Goal: Task Accomplishment & Management: Use online tool/utility

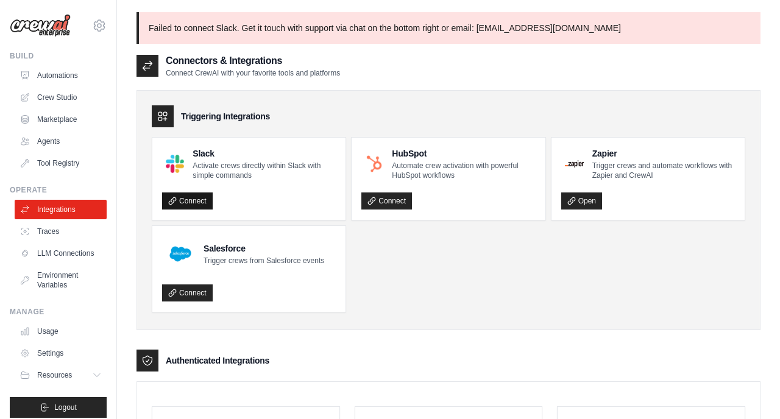
click at [194, 203] on link "Connect" at bounding box center [187, 201] width 51 height 17
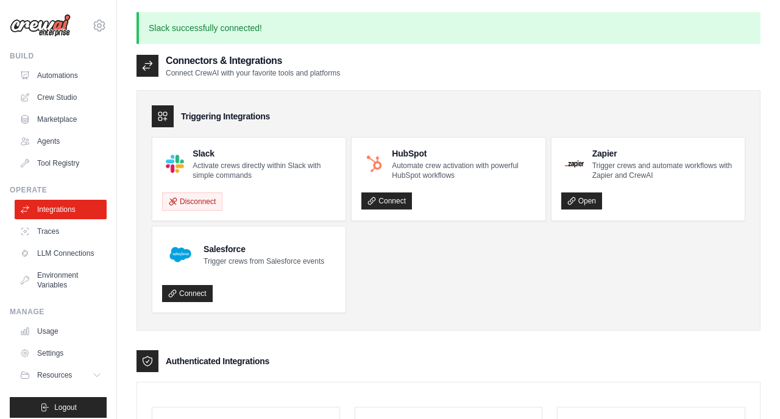
click at [277, 171] on p "Activate crews directly within Slack with simple commands" at bounding box center [264, 171] width 143 height 20
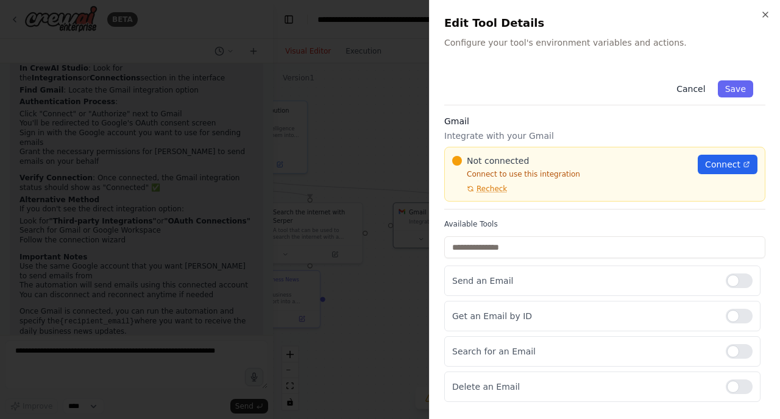
click at [686, 90] on button "Cancel" at bounding box center [690, 88] width 43 height 17
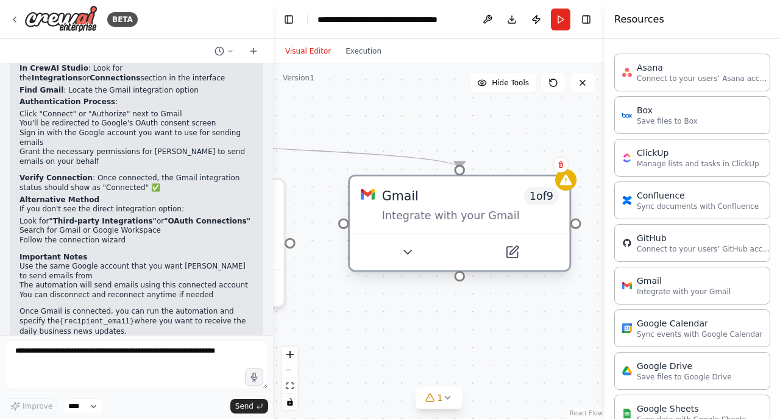
click at [481, 207] on div "Gmail 1 of 9 Integrate with your Gmail" at bounding box center [470, 205] width 177 height 36
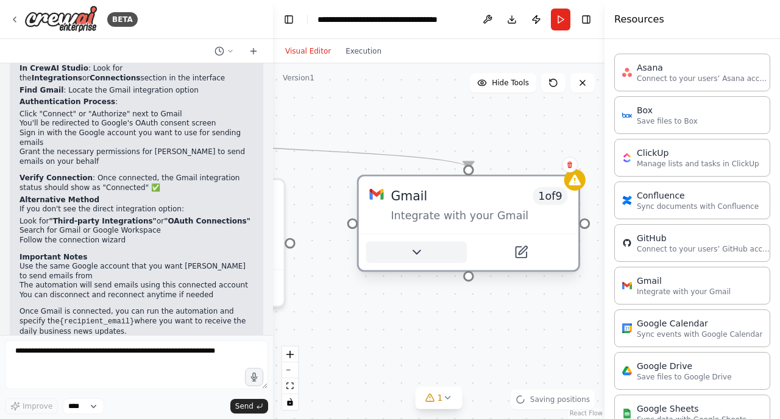
click at [423, 252] on icon at bounding box center [416, 252] width 14 height 14
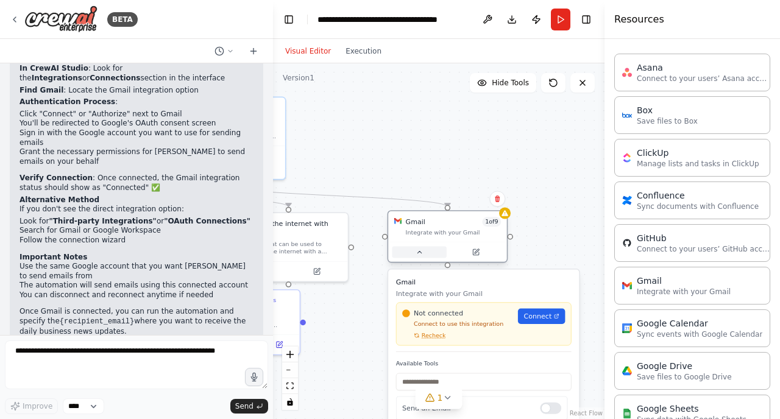
click at [423, 252] on icon at bounding box center [420, 253] width 8 height 8
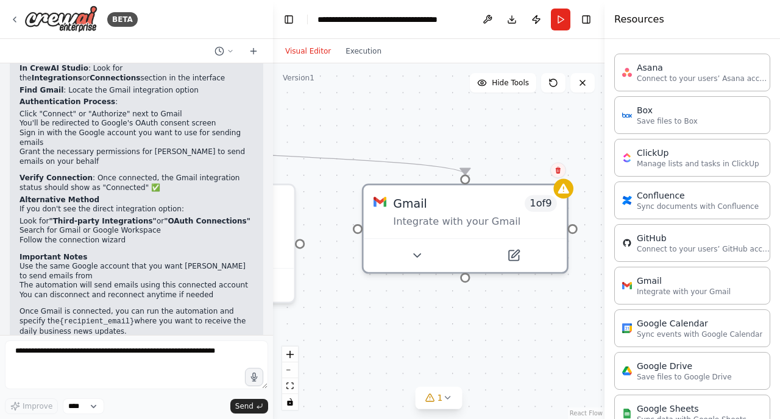
click at [561, 171] on icon at bounding box center [558, 170] width 7 height 7
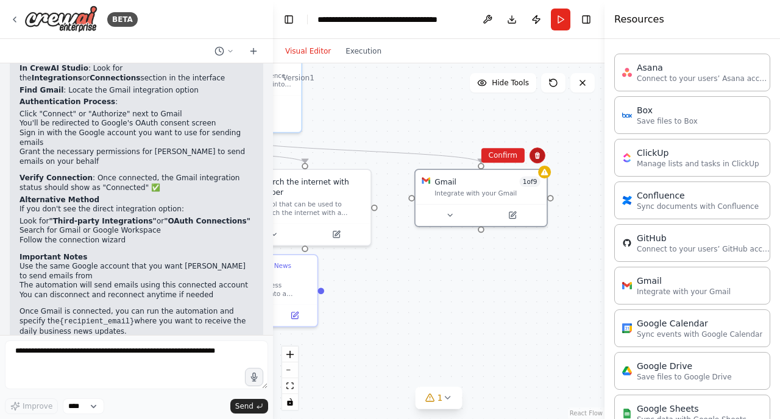
click at [539, 157] on icon at bounding box center [537, 155] width 5 height 7
click at [540, 151] on button at bounding box center [538, 155] width 16 height 16
click at [513, 146] on div ".deletable-edge-delete-btn { width: 20px; height: 20px; border: 0px solid #ffff…" at bounding box center [439, 241] width 332 height 356
click at [513, 151] on div ".deletable-edge-delete-btn { width: 20px; height: 20px; border: 0px solid #ffff…" at bounding box center [439, 241] width 332 height 356
click at [480, 165] on div at bounding box center [481, 164] width 7 height 7
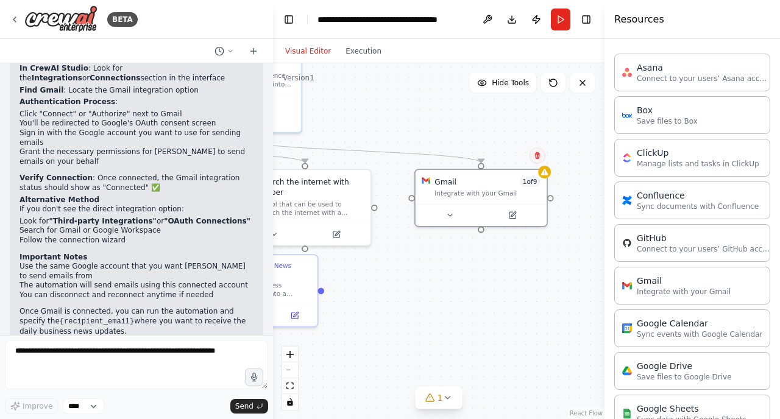
click at [541, 155] on icon at bounding box center [537, 155] width 7 height 7
click at [508, 159] on button "Confirm" at bounding box center [502, 155] width 43 height 15
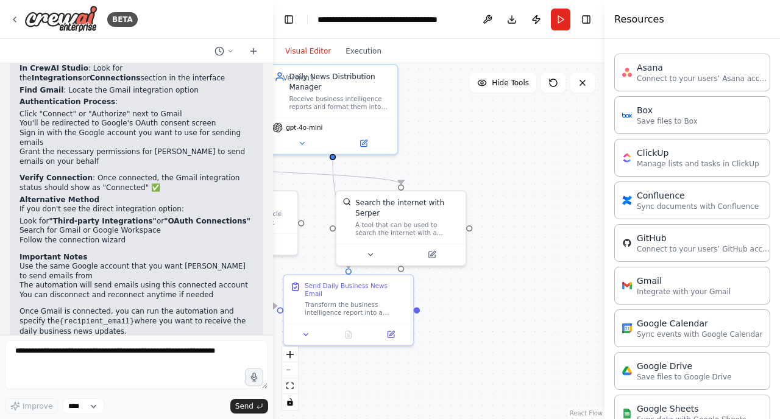
drag, startPoint x: 491, startPoint y: 165, endPoint x: 584, endPoint y: 186, distance: 95.6
click at [584, 186] on div ".deletable-edge-delete-btn { width: 20px; height: 20px; border: 0px solid #ffff…" at bounding box center [439, 241] width 332 height 356
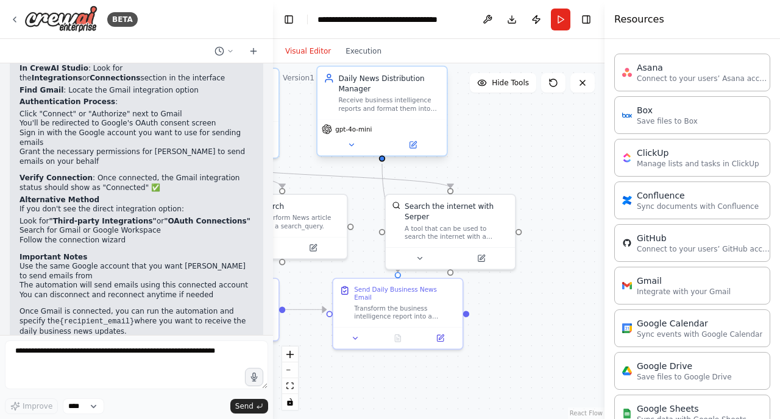
drag, startPoint x: 335, startPoint y: 158, endPoint x: 384, endPoint y: 161, distance: 49.5
click at [384, 161] on div ".deletable-edge-delete-btn { width: 20px; height: 20px; border: 0px solid #ffff…" at bounding box center [439, 241] width 332 height 356
click at [382, 159] on div at bounding box center [382, 158] width 6 height 6
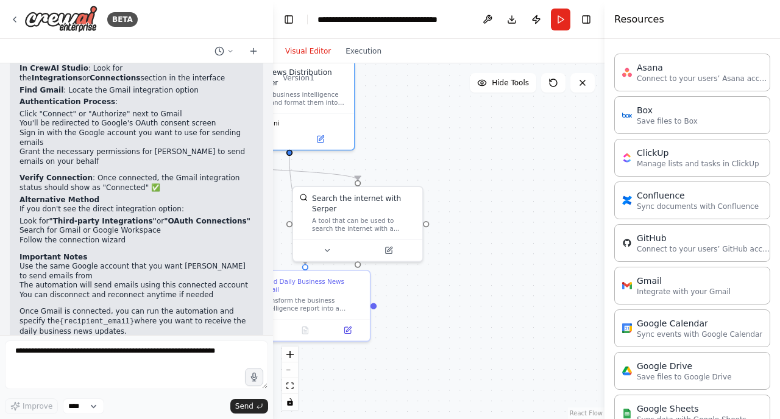
drag, startPoint x: 557, startPoint y: 159, endPoint x: 464, endPoint y: 151, distance: 93.0
click at [464, 151] on div ".deletable-edge-delete-btn { width: 20px; height: 20px; border: 0px solid #ffff…" at bounding box center [439, 241] width 332 height 356
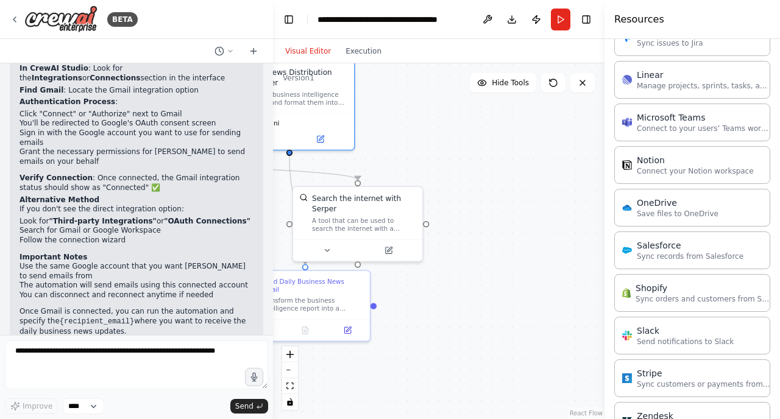
scroll to position [823, 0]
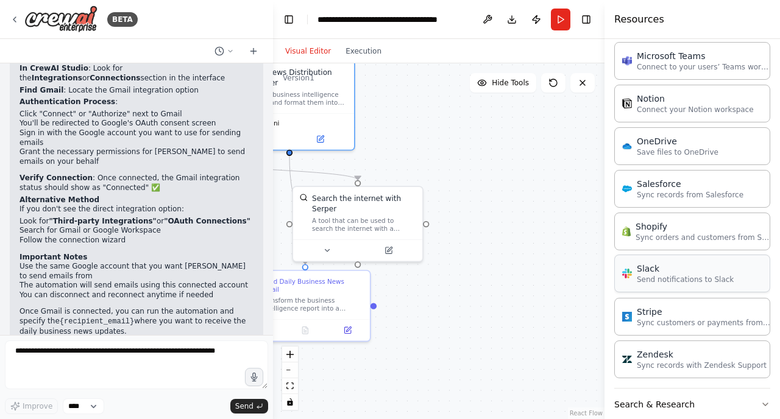
click at [653, 278] on p "Send notifications to Slack" at bounding box center [685, 280] width 97 height 10
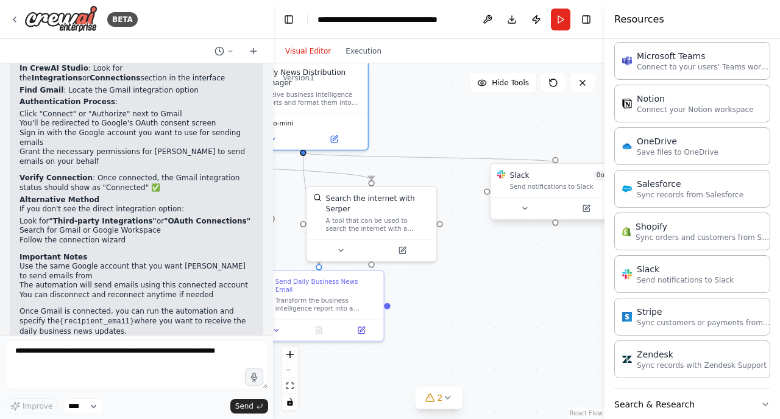
drag, startPoint x: 289, startPoint y: 153, endPoint x: 556, endPoint y: 163, distance: 267.1
click at [302, 163] on div "Business News Research Specialist Monitor and analyze daily business news focus…" at bounding box center [159, 160] width 286 height 307
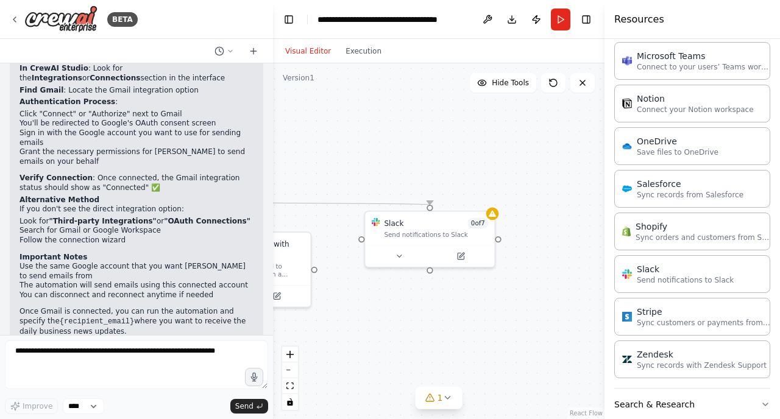
drag, startPoint x: 559, startPoint y: 254, endPoint x: 433, endPoint y: 300, distance: 133.6
click at [433, 300] on div ".deletable-edge-delete-btn { width: 20px; height: 20px; border: 0px solid #ffff…" at bounding box center [439, 241] width 332 height 356
click at [461, 260] on button at bounding box center [460, 254] width 59 height 13
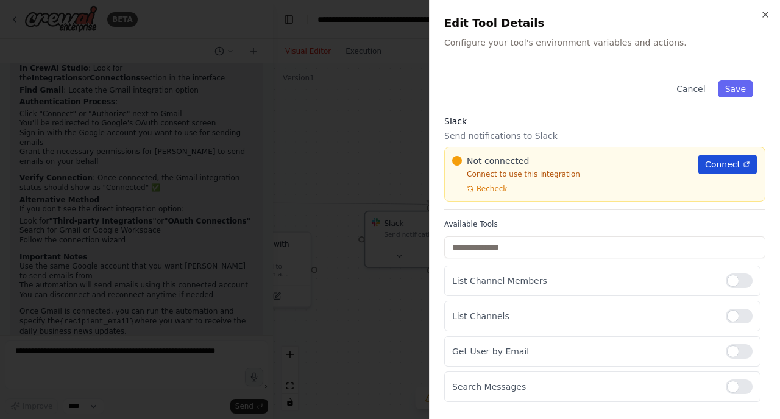
click at [721, 164] on span "Connect" at bounding box center [722, 164] width 35 height 12
click at [482, 194] on div "Not connected Connect to use this integration Recheck Connect" at bounding box center [604, 174] width 321 height 55
click at [482, 187] on span "Recheck" at bounding box center [492, 189] width 30 height 10
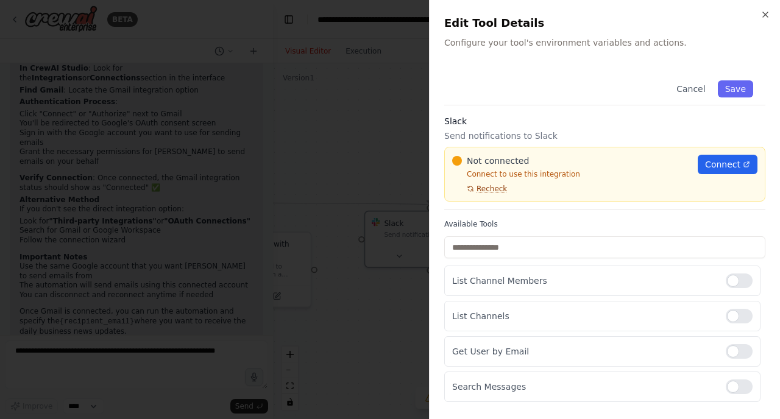
click at [481, 187] on span "Recheck" at bounding box center [492, 189] width 30 height 10
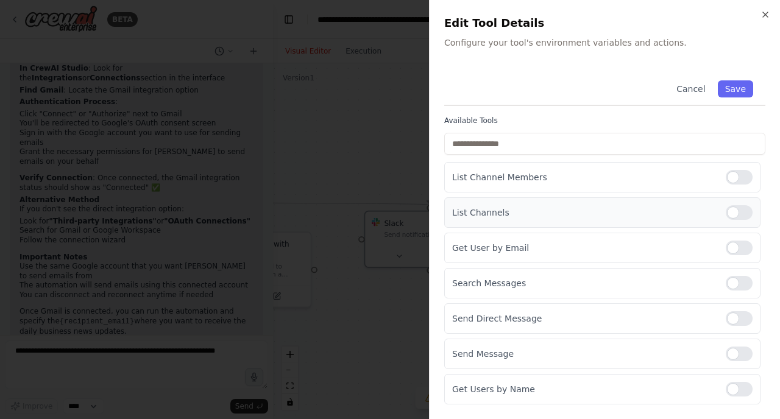
click at [696, 321] on p "Send Direct Message" at bounding box center [584, 319] width 264 height 12
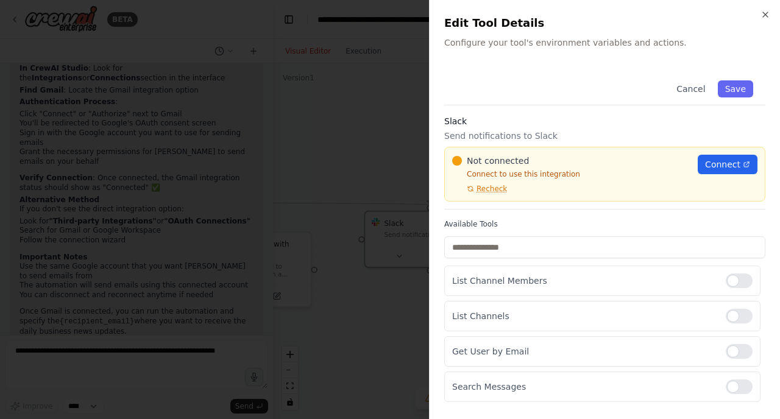
click at [349, 95] on div at bounding box center [390, 209] width 780 height 419
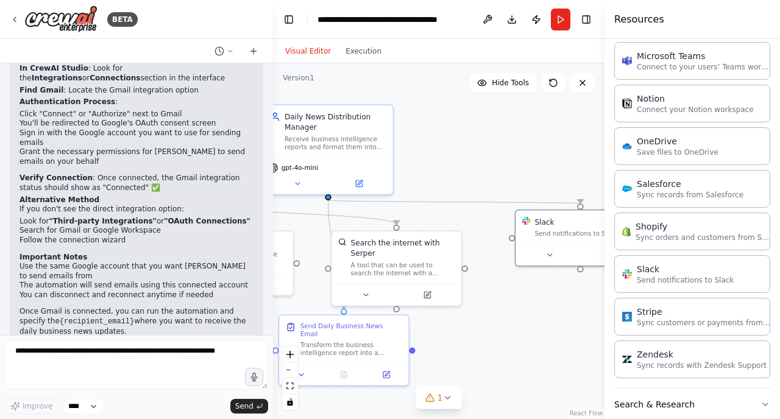
drag, startPoint x: 411, startPoint y: 163, endPoint x: 561, endPoint y: 162, distance: 150.5
click at [561, 162] on div ".deletable-edge-delete-btn { width: 20px; height: 20px; border: 0px solid #ffff…" at bounding box center [439, 241] width 332 height 356
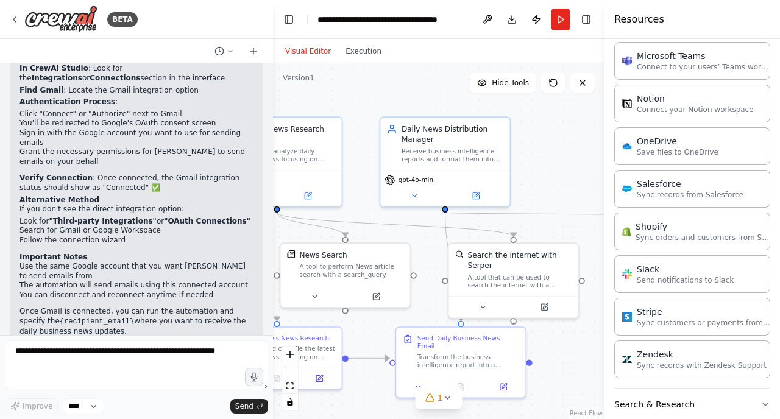
drag, startPoint x: 467, startPoint y: 134, endPoint x: 584, endPoint y: 146, distance: 117.6
click at [584, 146] on div ".deletable-edge-delete-btn { width: 20px; height: 20px; border: 0px solid #ffff…" at bounding box center [439, 241] width 332 height 356
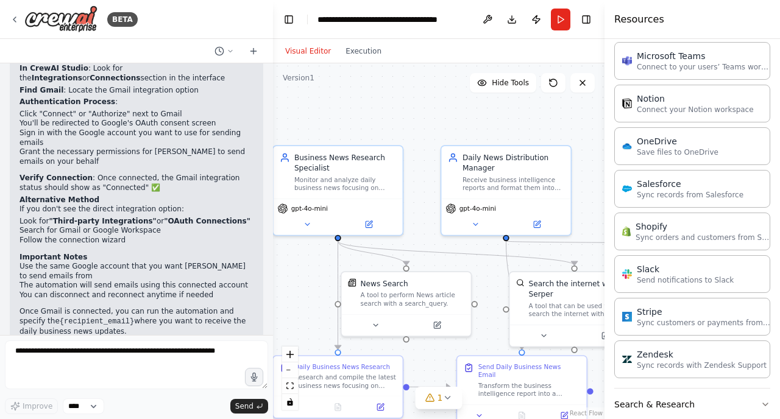
drag, startPoint x: 332, startPoint y: 89, endPoint x: 393, endPoint y: 117, distance: 67.1
click at [393, 117] on div ".deletable-edge-delete-btn { width: 20px; height: 20px; border: 0px solid #ffff…" at bounding box center [439, 241] width 332 height 356
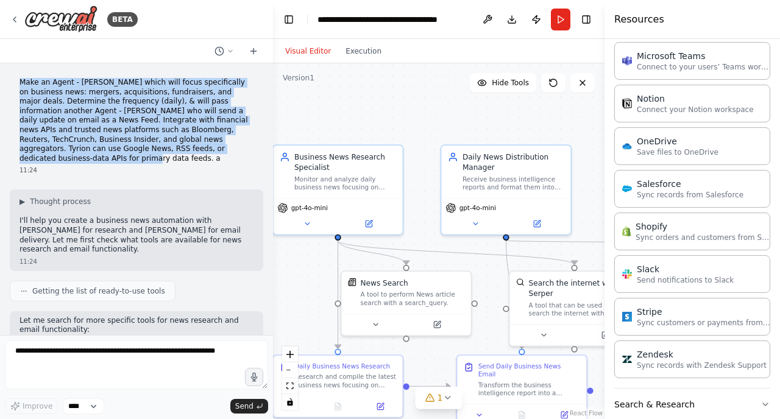
drag, startPoint x: 213, startPoint y: 149, endPoint x: 19, endPoint y: 77, distance: 207.3
click at [19, 77] on div "Make an Agent - Tyrion which will focus specifically on business news: mergers,…" at bounding box center [137, 126] width 254 height 107
copy p "Make an Agent - Tyrion which will focus specifically on business news: mergers,…"
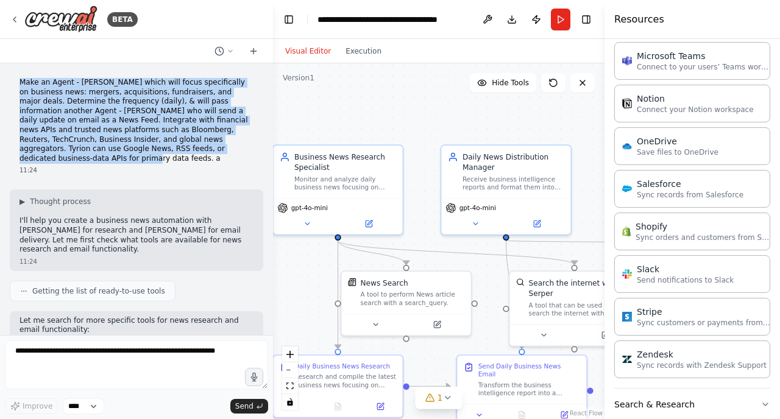
click at [156, 121] on p "Make an Agent - Tyrion which will focus specifically on business news: mergers,…" at bounding box center [137, 120] width 234 height 85
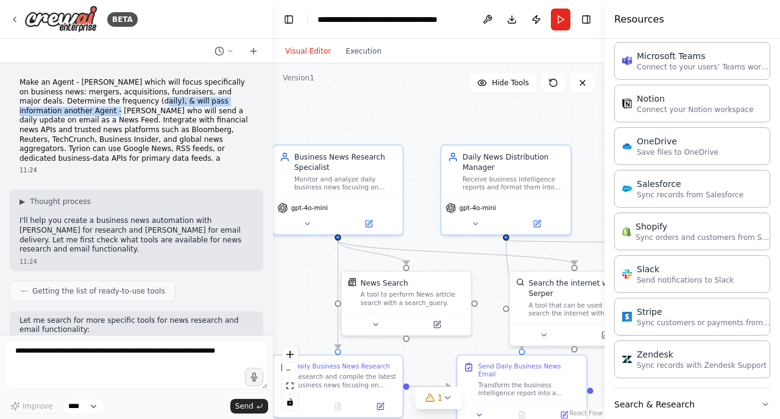
drag, startPoint x: 135, startPoint y: 100, endPoint x: 69, endPoint y: 112, distance: 66.3
click at [69, 112] on p "Make an Agent - Tyrion which will focus specifically on business news: mergers,…" at bounding box center [137, 120] width 234 height 85
copy p "& will pass information another Agent - Jaime"
click at [171, 37] on div "BETA" at bounding box center [136, 19] width 273 height 39
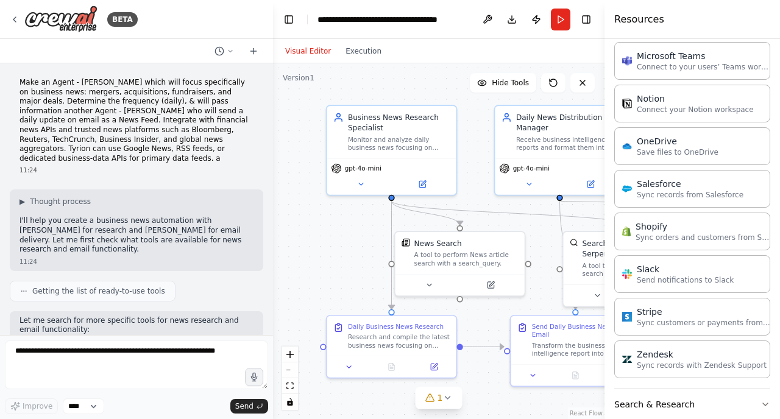
drag, startPoint x: 410, startPoint y: 132, endPoint x: 463, endPoint y: 92, distance: 66.7
click at [463, 92] on div ".deletable-edge-delete-btn { width: 20px; height: 20px; border: 0px solid #ffff…" at bounding box center [439, 241] width 332 height 356
click at [327, 266] on div ".deletable-edge-delete-btn { width: 20px; height: 20px; border: 0px solid #ffff…" at bounding box center [439, 241] width 332 height 356
click at [369, 184] on button at bounding box center [360, 182] width 59 height 13
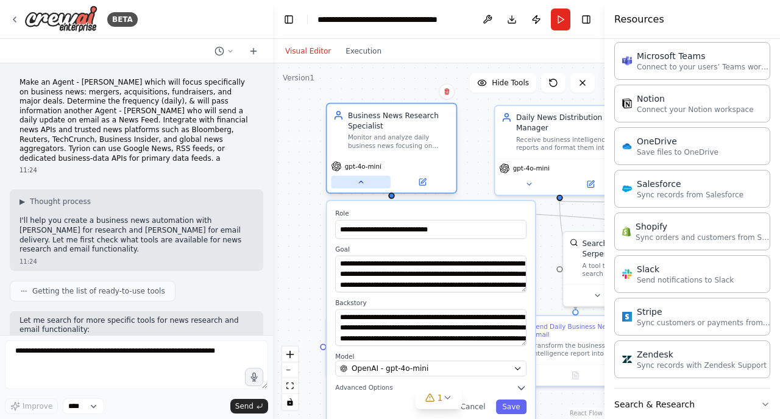
click at [369, 184] on button at bounding box center [360, 182] width 59 height 13
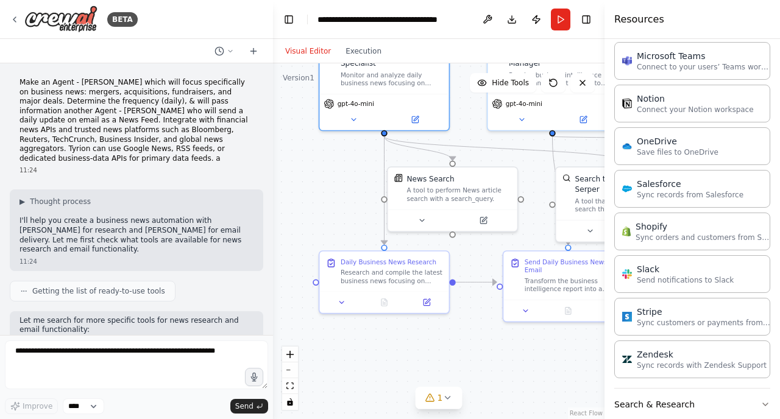
drag, startPoint x: 352, startPoint y: 258, endPoint x: 344, endPoint y: 194, distance: 65.0
click at [344, 194] on div ".deletable-edge-delete-btn { width: 20px; height: 20px; border: 0px solid #ffff…" at bounding box center [439, 241] width 332 height 356
click at [344, 303] on icon at bounding box center [342, 300] width 9 height 9
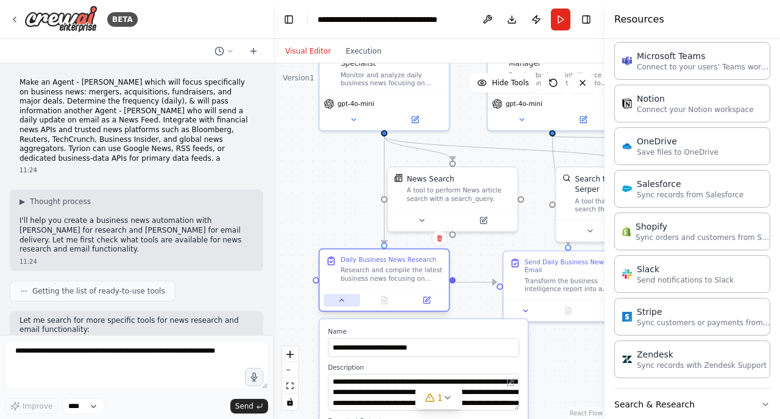
click at [344, 302] on icon at bounding box center [342, 300] width 9 height 9
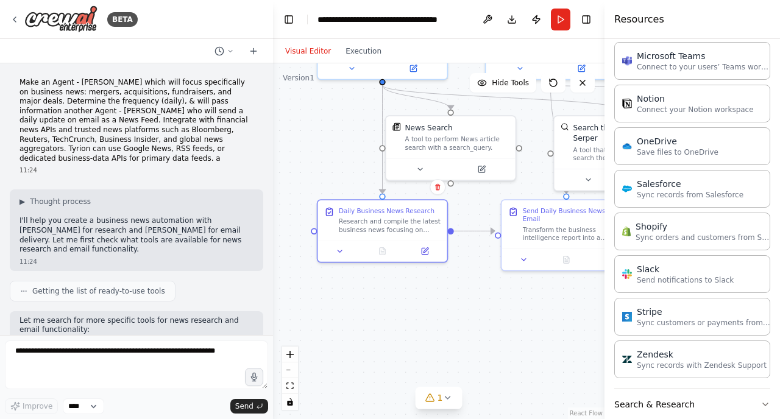
drag, startPoint x: 419, startPoint y: 347, endPoint x: 416, endPoint y: 294, distance: 53.1
click at [416, 294] on div ".deletable-edge-delete-btn { width: 20px; height: 20px; border: 0px solid #ffff…" at bounding box center [439, 241] width 332 height 356
click at [345, 245] on button at bounding box center [339, 247] width 36 height 13
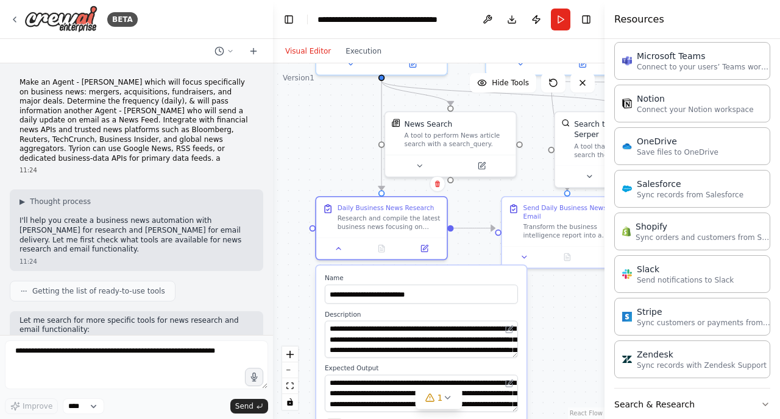
click at [551, 336] on div ".deletable-edge-delete-btn { width: 20px; height: 20px; border: 0px solid #ffff…" at bounding box center [439, 241] width 332 height 356
click at [464, 254] on div ".deletable-edge-delete-btn { width: 20px; height: 20px; border: 0px solid #ffff…" at bounding box center [439, 241] width 332 height 356
click at [338, 248] on icon at bounding box center [339, 247] width 9 height 9
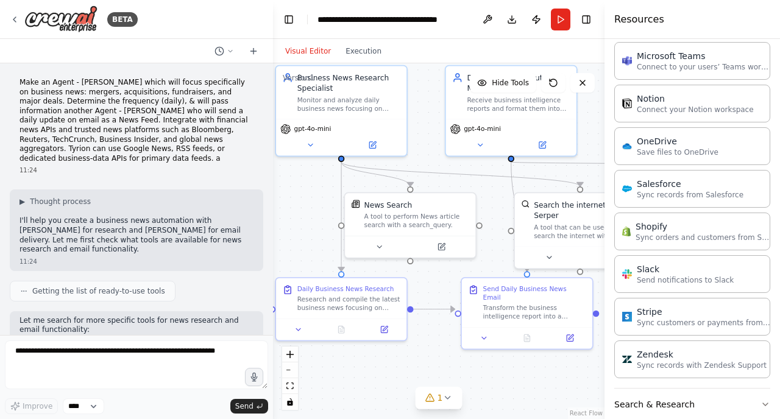
drag, startPoint x: 463, startPoint y: 297, endPoint x: 422, endPoint y: 378, distance: 90.5
click at [422, 378] on div ".deletable-edge-delete-btn { width: 20px; height: 20px; border: 0px solid #ffff…" at bounding box center [439, 241] width 332 height 356
click at [384, 243] on button at bounding box center [379, 244] width 60 height 13
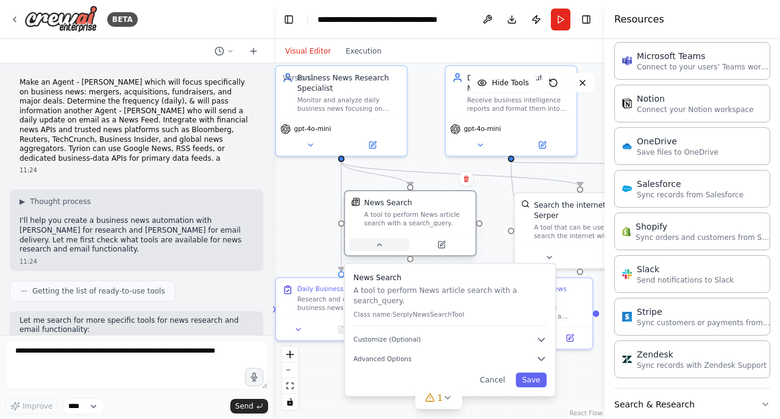
click at [384, 243] on button at bounding box center [379, 244] width 60 height 13
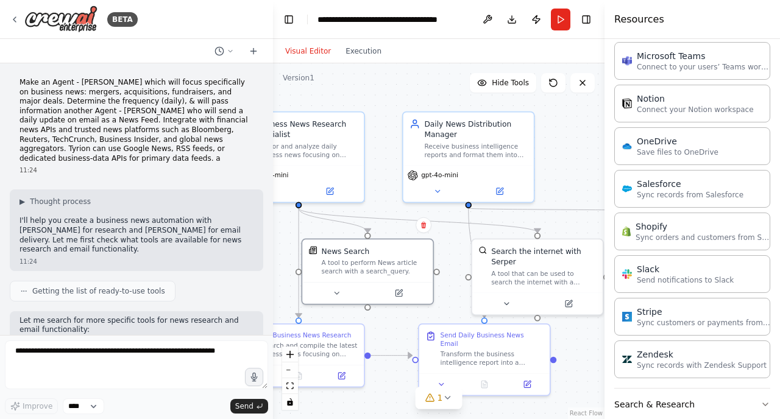
drag, startPoint x: 447, startPoint y: 277, endPoint x: 405, endPoint y: 324, distance: 63.0
click at [405, 324] on div ".deletable-edge-delete-btn { width: 20px; height: 20px; border: 0px solid #ffff…" at bounding box center [439, 241] width 332 height 356
click at [436, 188] on icon at bounding box center [437, 189] width 9 height 9
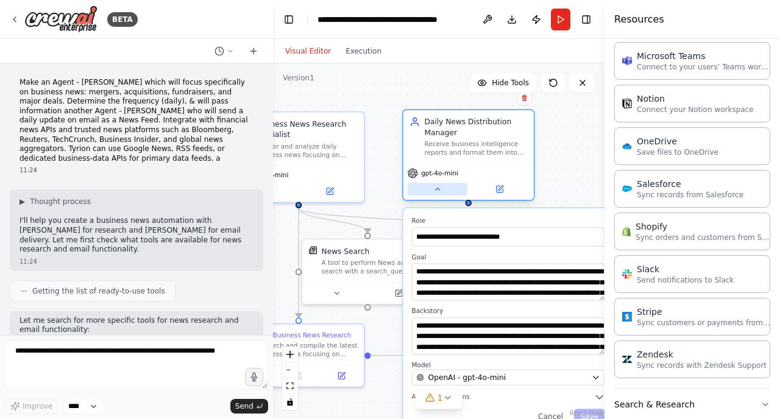
click at [436, 187] on icon at bounding box center [437, 189] width 9 height 9
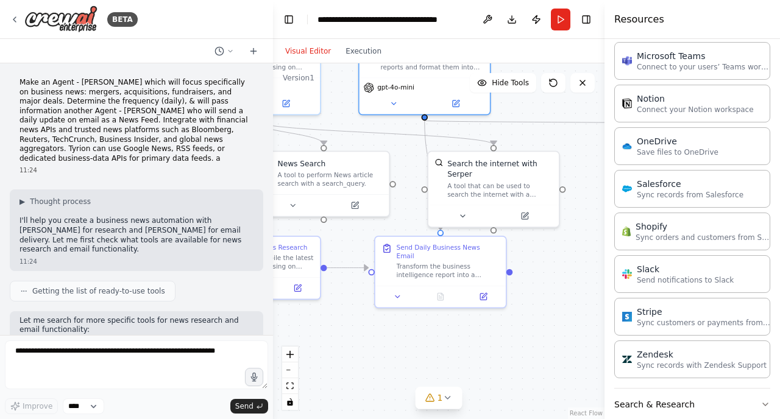
drag, startPoint x: 573, startPoint y: 384, endPoint x: 530, endPoint y: 296, distance: 98.1
click at [530, 296] on div ".deletable-edge-delete-btn { width: 20px; height: 20px; border: 0px solid #ffff…" at bounding box center [439, 241] width 332 height 356
click at [466, 224] on div at bounding box center [493, 214] width 130 height 22
click at [465, 215] on icon at bounding box center [462, 214] width 9 height 9
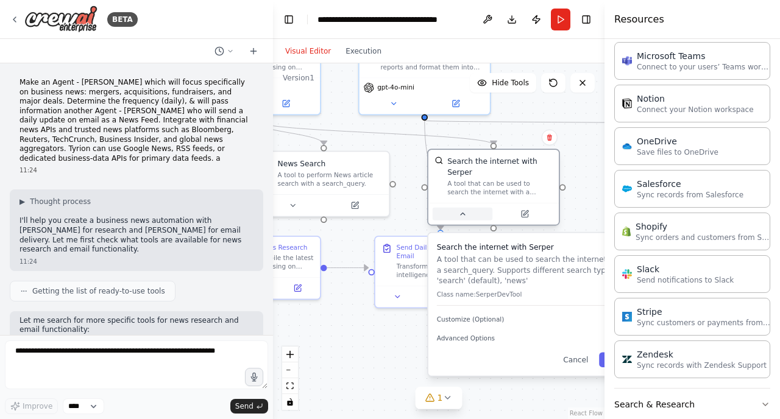
click at [465, 215] on icon at bounding box center [462, 214] width 9 height 9
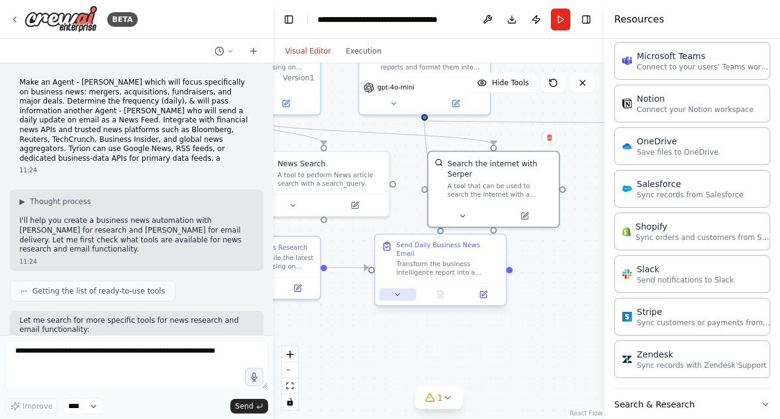
click at [405, 288] on button at bounding box center [398, 294] width 37 height 13
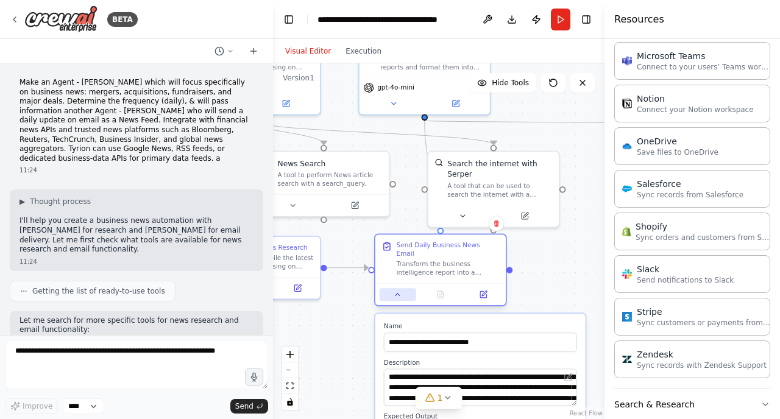
click at [405, 288] on button at bounding box center [398, 294] width 37 height 13
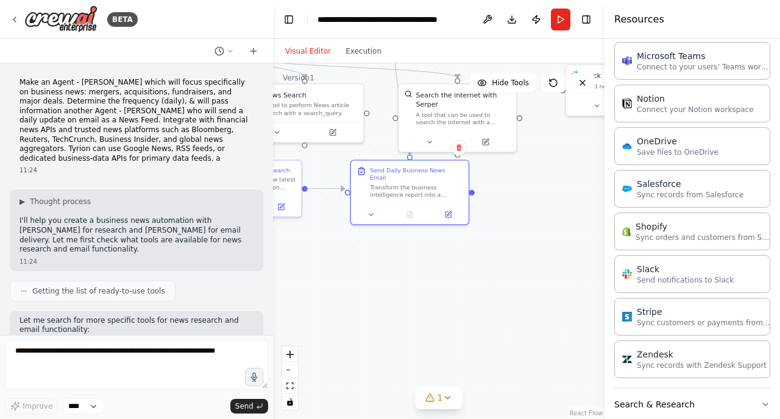
drag, startPoint x: 371, startPoint y: 341, endPoint x: 347, endPoint y: 256, distance: 88.6
click at [347, 255] on div ".deletable-edge-delete-btn { width: 20px; height: 20px; border: 0px solid #ffff…" at bounding box center [439, 241] width 332 height 356
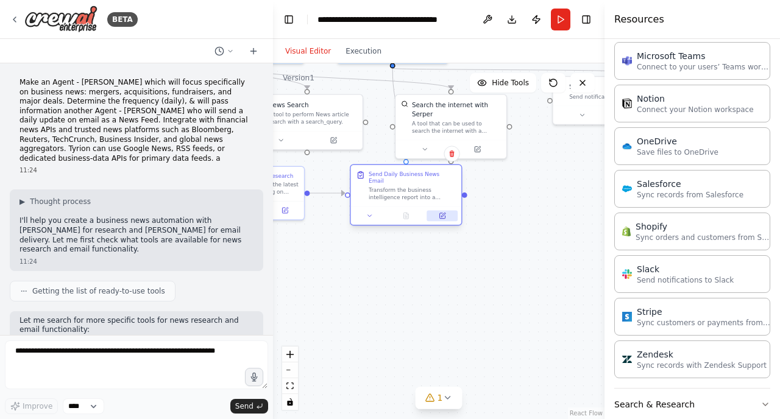
click at [444, 212] on icon at bounding box center [442, 215] width 7 height 7
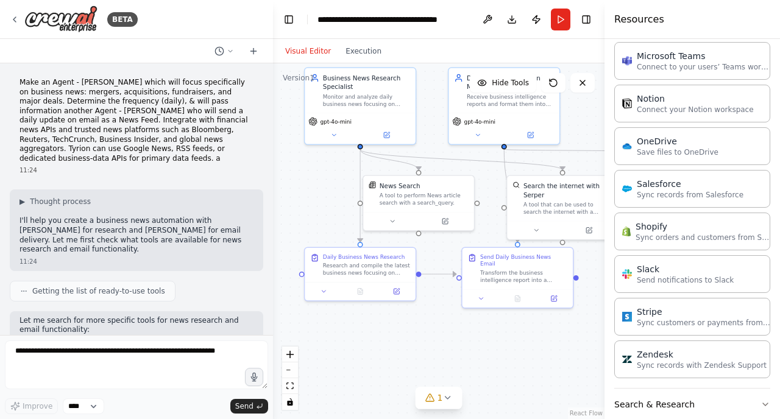
drag, startPoint x: 448, startPoint y: 291, endPoint x: 559, endPoint y: 372, distance: 137.9
click at [559, 372] on div ".deletable-edge-delete-btn { width: 20px; height: 20px; border: 0px solid #ffff…" at bounding box center [439, 241] width 332 height 356
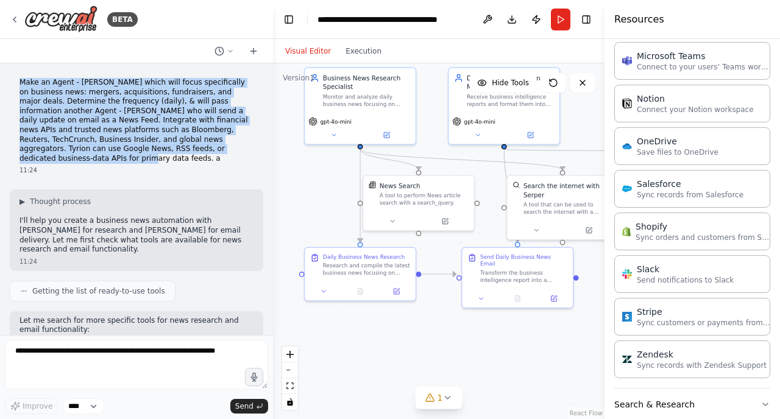
drag, startPoint x: 21, startPoint y: 83, endPoint x: 213, endPoint y: 149, distance: 202.9
click at [213, 149] on p "Make an Agent - Tyrion which will focus specifically on business news: mergers,…" at bounding box center [137, 120] width 234 height 85
copy p "Make an Agent - Tyrion which will focus specifically on business news: mergers,…"
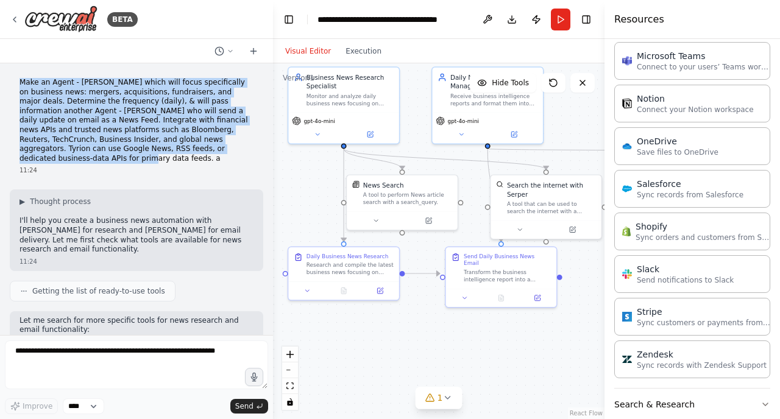
drag, startPoint x: 447, startPoint y: 351, endPoint x: 431, endPoint y: 350, distance: 16.5
click at [431, 350] on div ".deletable-edge-delete-btn { width: 20px; height: 20px; border: 0px solid #ffff…" at bounding box center [439, 241] width 332 height 356
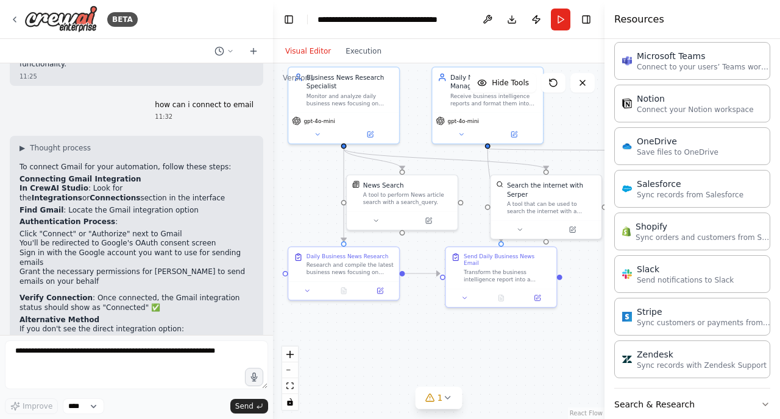
scroll to position [1249, 0]
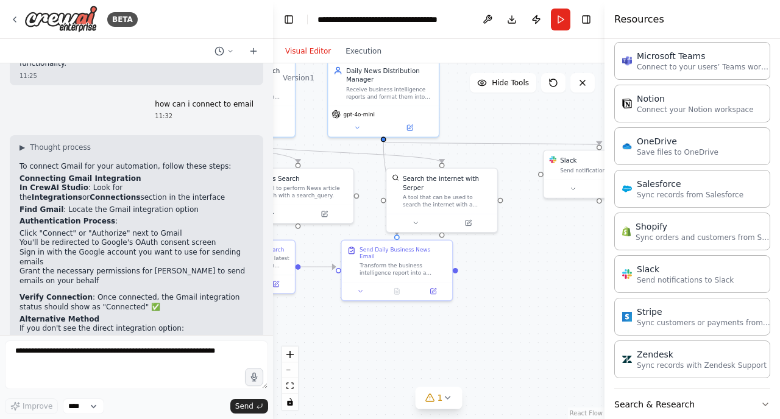
drag, startPoint x: 505, startPoint y: 342, endPoint x: 400, endPoint y: 335, distance: 104.4
click at [400, 335] on div ".deletable-edge-delete-btn { width: 20px; height: 20px; border: 0px solid #ffff…" at bounding box center [439, 241] width 332 height 356
click at [390, 261] on div "Transform the business intelligence report into a professional email newsletter…" at bounding box center [403, 267] width 87 height 15
click at [391, 249] on div "Send Daily Business News Email" at bounding box center [403, 251] width 87 height 15
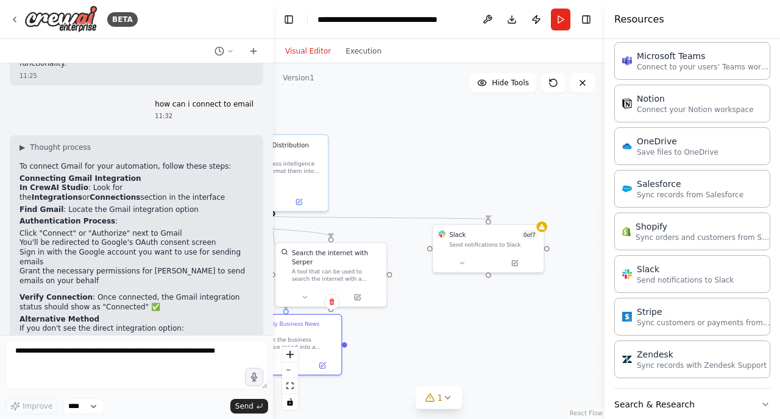
drag, startPoint x: 523, startPoint y: 273, endPoint x: 380, endPoint y: 341, distance: 158.4
click at [380, 341] on div ".deletable-edge-delete-btn { width: 20px; height: 20px; border: 0px solid #ffff…" at bounding box center [439, 241] width 332 height 356
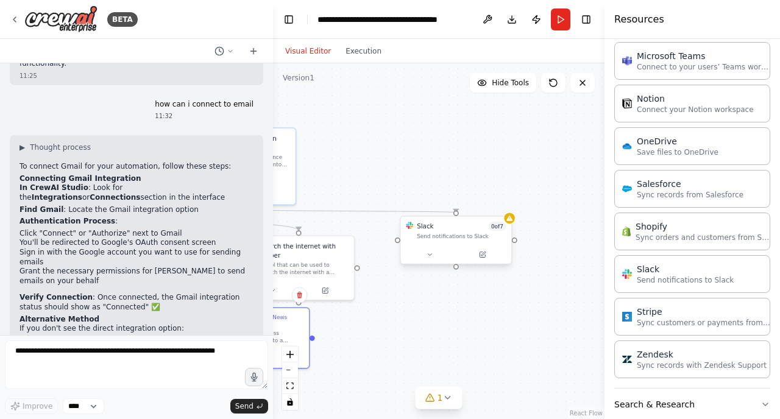
click at [473, 225] on div "Slack 0 of 7" at bounding box center [461, 226] width 89 height 9
click at [504, 202] on icon at bounding box center [501, 203] width 5 height 7
click at [477, 205] on button "Confirm" at bounding box center [466, 204] width 43 height 15
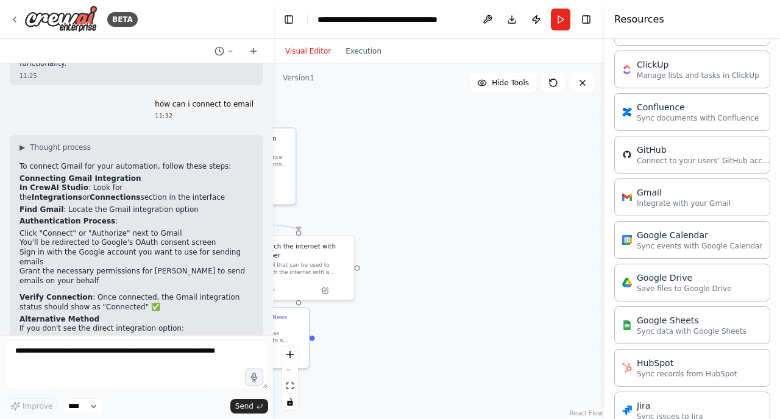
scroll to position [399, 0]
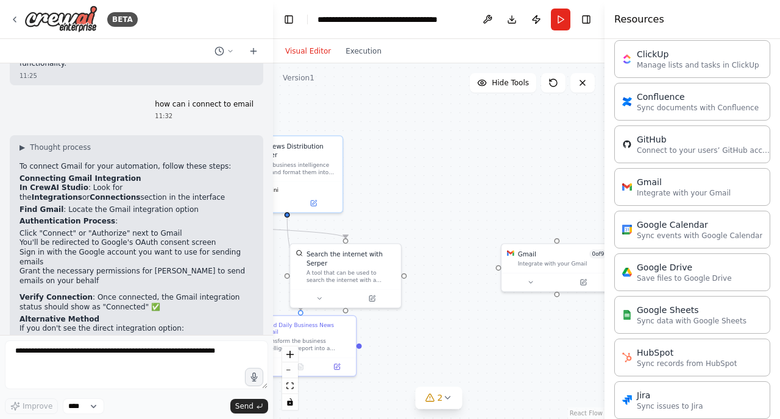
drag, startPoint x: 391, startPoint y: 213, endPoint x: 428, endPoint y: 221, distance: 37.9
click at [428, 221] on div ".deletable-edge-delete-btn { width: 20px; height: 20px; border: 0px solid #ffff…" at bounding box center [439, 241] width 332 height 356
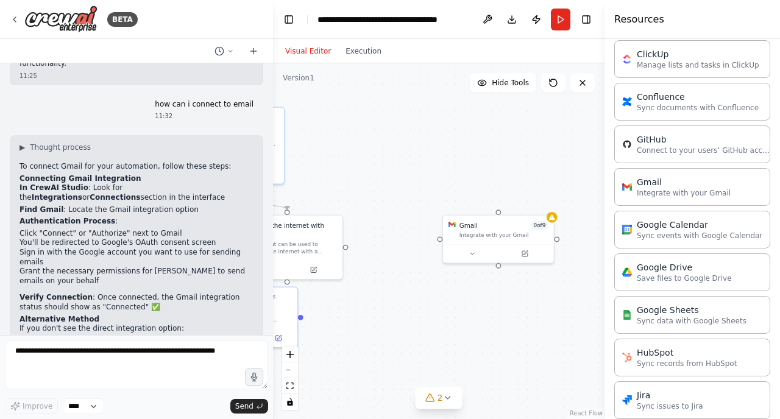
drag, startPoint x: 424, startPoint y: 363, endPoint x: 375, endPoint y: 335, distance: 56.2
click at [375, 335] on div ".deletable-edge-delete-btn { width: 20px; height: 20px; border: 0px solid #ffff…" at bounding box center [439, 241] width 332 height 356
drag, startPoint x: 300, startPoint y: 313, endPoint x: 443, endPoint y: 243, distance: 159.4
click at [228, 243] on div "Business News Research Specialist Monitor and analyze daily business news focus…" at bounding box center [106, 193] width 244 height 263
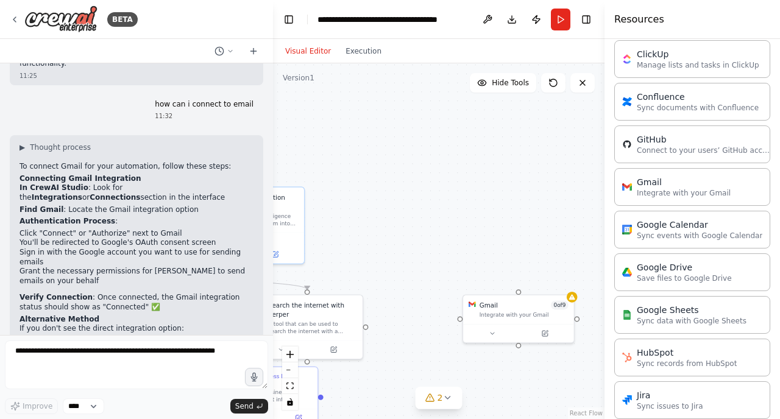
drag, startPoint x: 414, startPoint y: 310, endPoint x: 434, endPoint y: 385, distance: 77.6
click at [434, 388] on div "Version 1 Hide Tools .deletable-edge-delete-btn { width: 20px; height: 20px; bo…" at bounding box center [439, 241] width 332 height 356
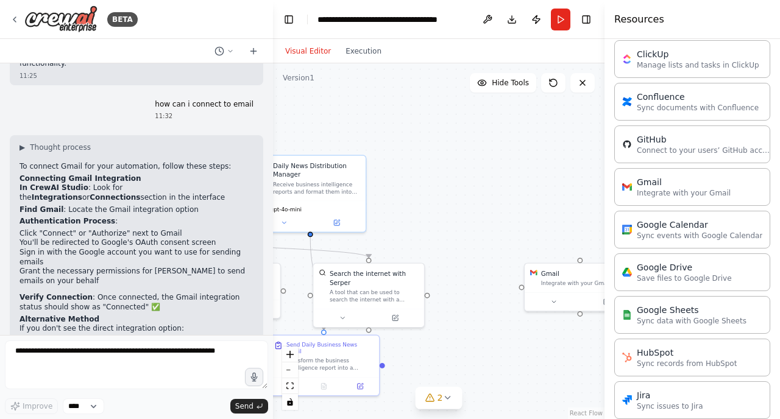
drag, startPoint x: 396, startPoint y: 246, endPoint x: 458, endPoint y: 216, distance: 68.4
click at [458, 216] on div ".deletable-edge-delete-btn { width: 20px; height: 20px; border: 0px solid #ffff…" at bounding box center [439, 241] width 332 height 356
drag, startPoint x: 311, startPoint y: 234, endPoint x: 580, endPoint y: 263, distance: 270.3
click at [310, 263] on div "Business News Research Specialist Monitor and analyze daily business news focus…" at bounding box center [187, 241] width 244 height 263
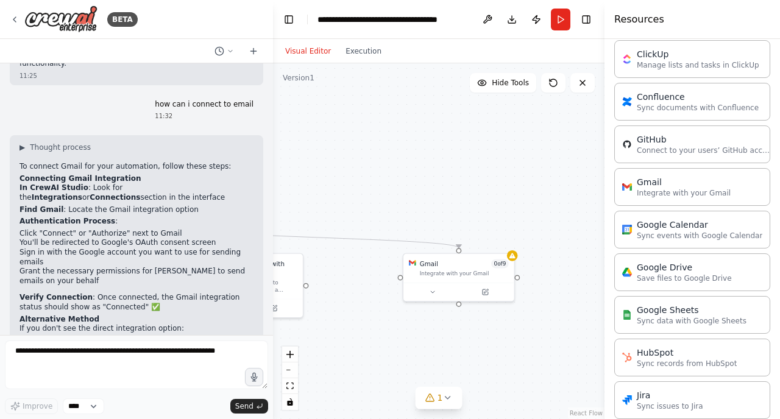
drag, startPoint x: 488, startPoint y: 338, endPoint x: 359, endPoint y: 326, distance: 129.1
click at [359, 327] on div ".deletable-edge-delete-btn { width: 20px; height: 20px; border: 0px solid #ffff…" at bounding box center [439, 241] width 332 height 356
click at [479, 288] on icon at bounding box center [479, 288] width 4 height 4
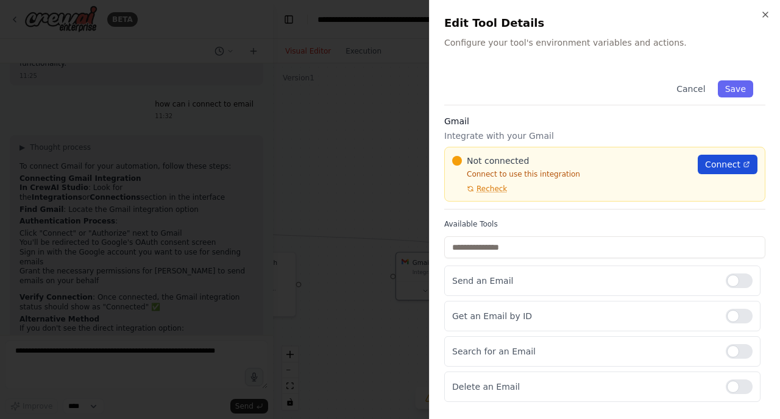
click at [725, 163] on span "Connect" at bounding box center [722, 164] width 35 height 12
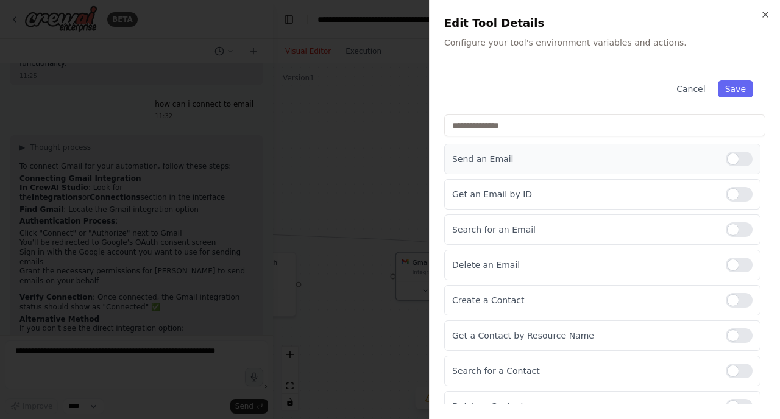
scroll to position [174, 0]
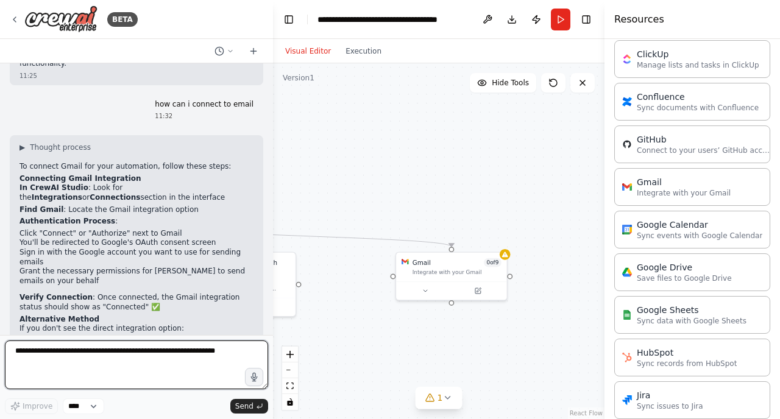
click at [76, 366] on textarea at bounding box center [136, 365] width 263 height 49
paste textarea "**********"
click at [103, 353] on textarea "**********" at bounding box center [136, 365] width 263 height 49
type textarea "**********"
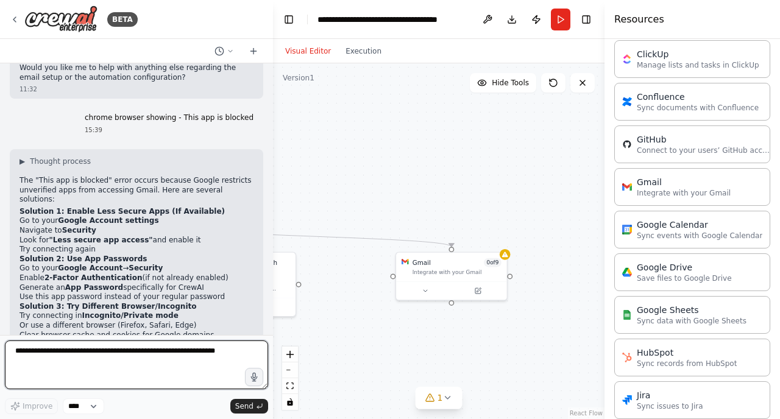
scroll to position [1603, 0]
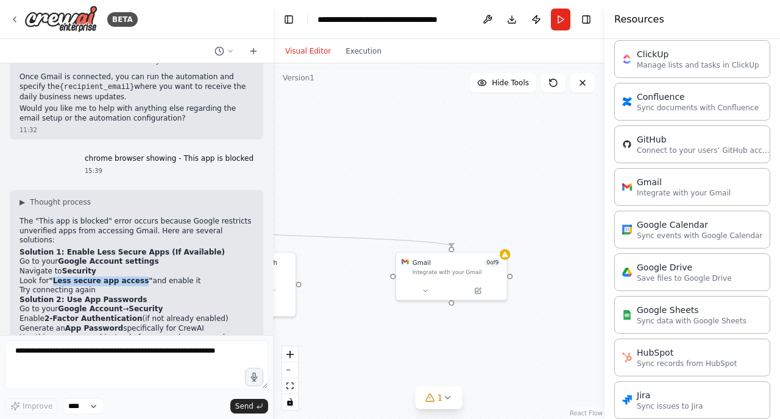
drag, startPoint x: 54, startPoint y: 218, endPoint x: 140, endPoint y: 219, distance: 85.9
click at [140, 277] on strong ""Less secure app access"" at bounding box center [101, 281] width 104 height 9
copy strong "Less secure app access"
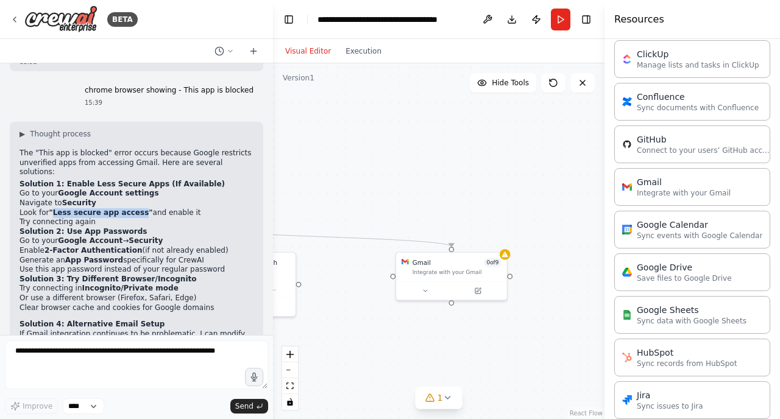
scroll to position [1676, 0]
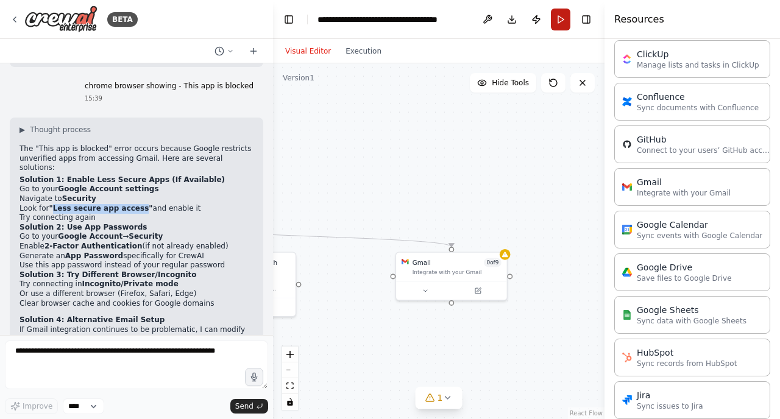
click at [561, 17] on button "Run" at bounding box center [561, 20] width 20 height 22
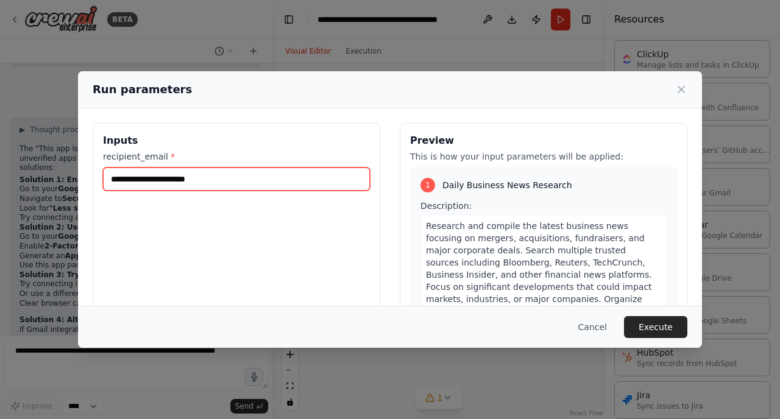
click at [286, 186] on input "recipient_email *" at bounding box center [236, 179] width 267 height 23
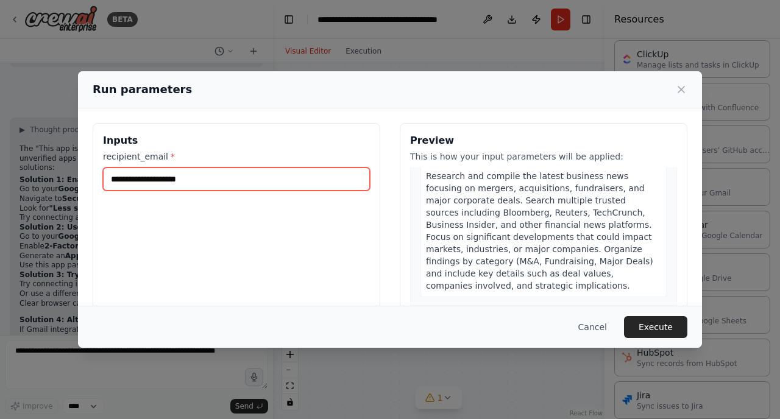
scroll to position [69, 0]
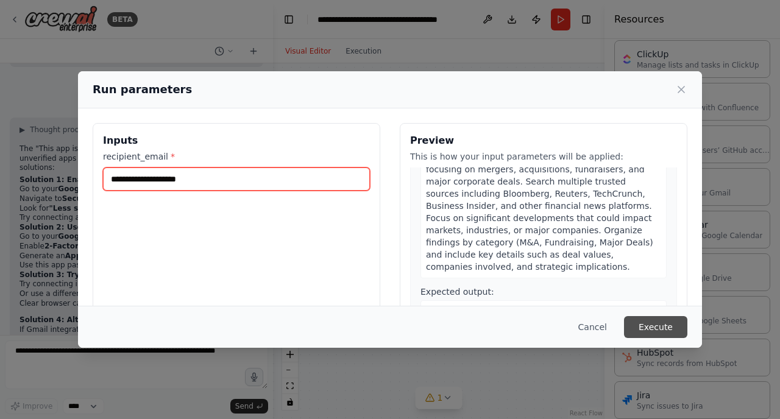
type input "**********"
click at [662, 325] on button "Execute" at bounding box center [655, 327] width 63 height 22
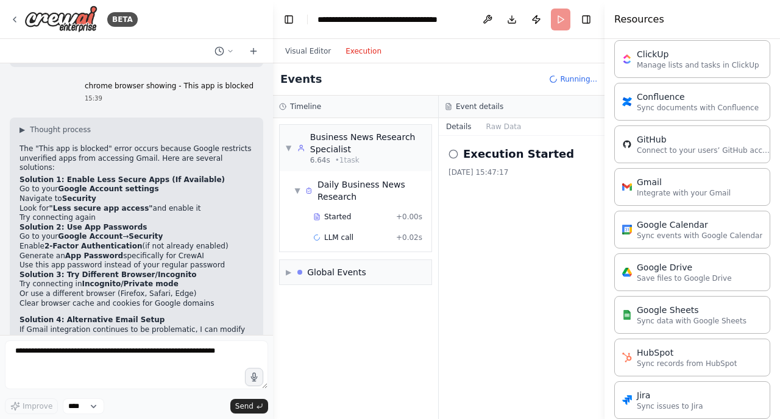
click at [361, 44] on button "Execution" at bounding box center [363, 51] width 51 height 15
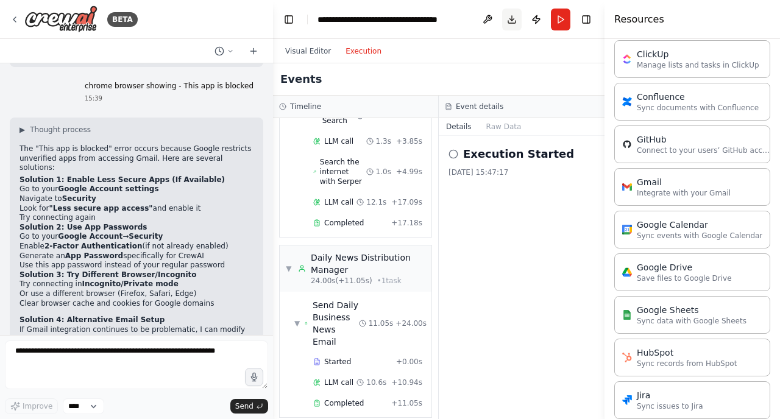
scroll to position [205, 0]
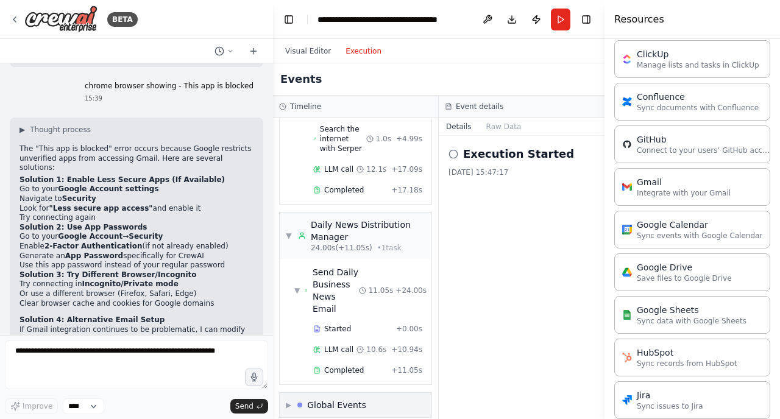
click at [289, 400] on span "▶" at bounding box center [288, 405] width 5 height 10
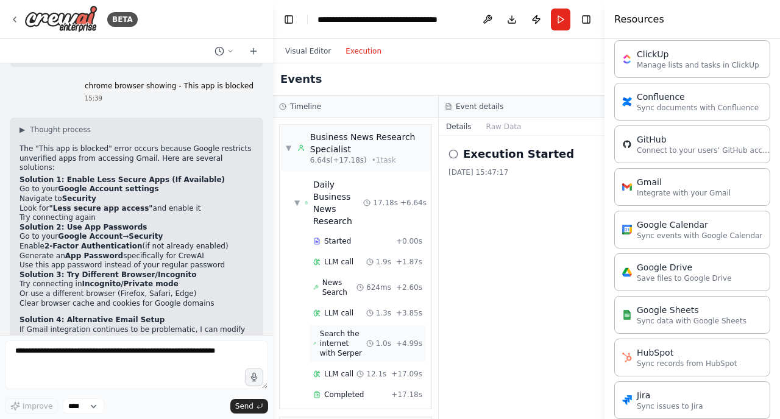
scroll to position [295, 0]
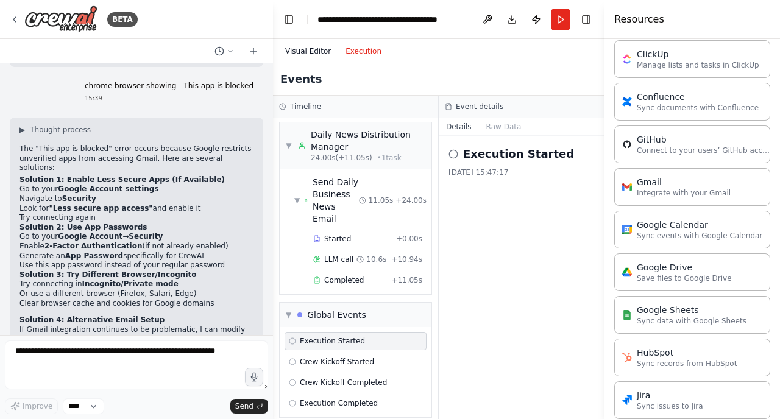
click at [313, 49] on button "Visual Editor" at bounding box center [308, 51] width 60 height 15
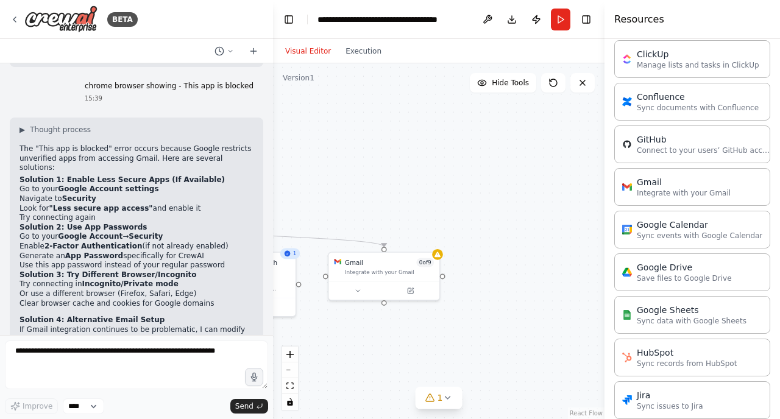
click at [313, 49] on button "Visual Editor" at bounding box center [308, 51] width 60 height 15
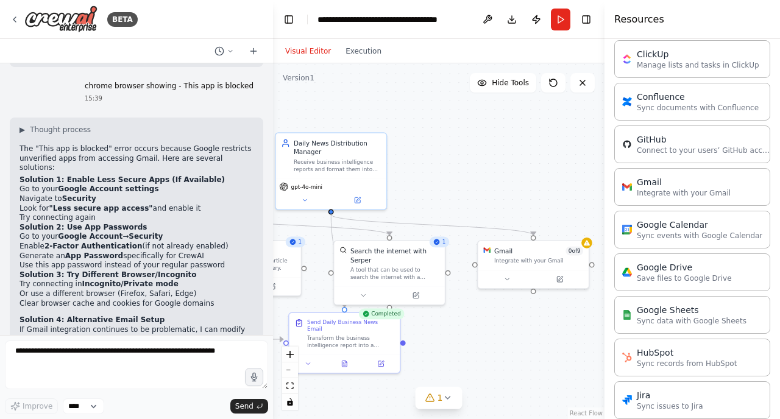
drag, startPoint x: 380, startPoint y: 195, endPoint x: 530, endPoint y: 184, distance: 149.7
click at [530, 184] on div ".deletable-edge-delete-btn { width: 20px; height: 20px; border: 0px solid #ffff…" at bounding box center [439, 241] width 332 height 356
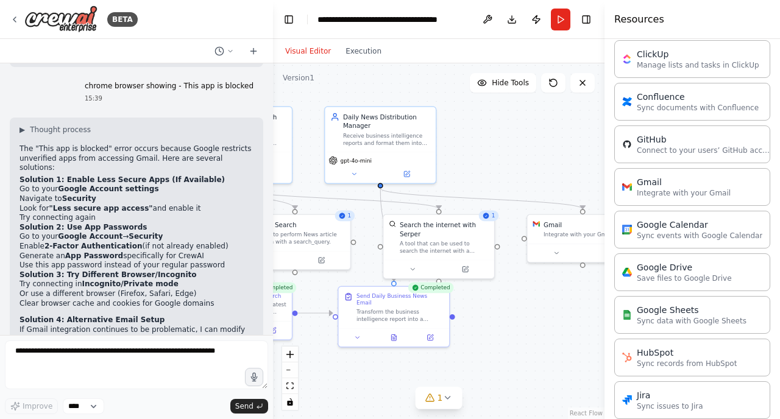
drag, startPoint x: 459, startPoint y: 329, endPoint x: 508, endPoint y: 303, distance: 55.9
click at [508, 303] on div ".deletable-edge-delete-btn { width: 20px; height: 20px; border: 0px solid #ffff…" at bounding box center [439, 241] width 332 height 356
click at [427, 333] on icon at bounding box center [429, 335] width 5 height 5
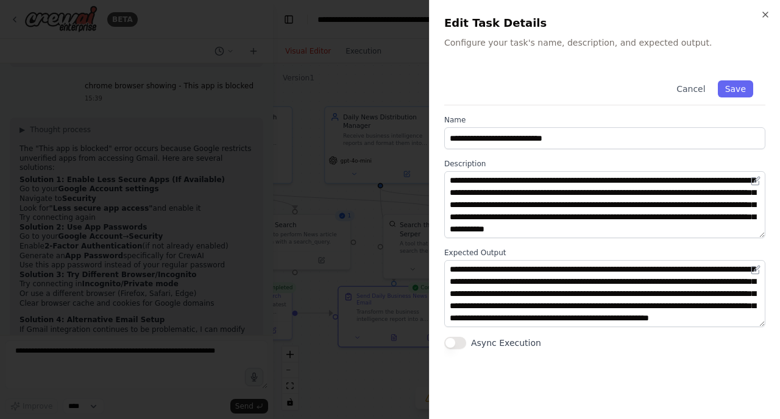
scroll to position [24, 0]
click at [692, 88] on button "Cancel" at bounding box center [690, 88] width 43 height 17
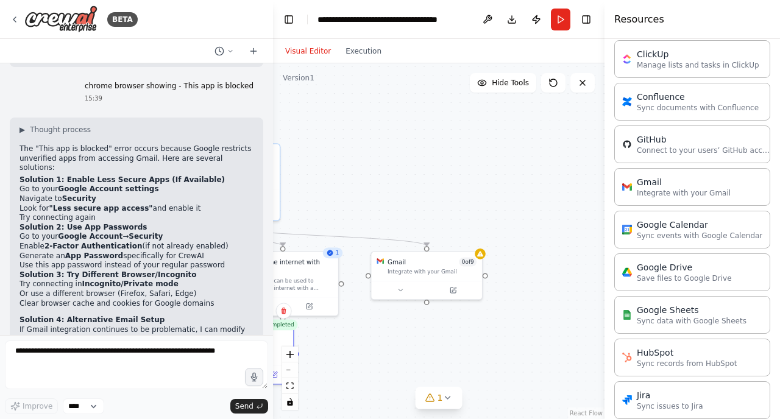
drag, startPoint x: 554, startPoint y: 341, endPoint x: 398, endPoint y: 378, distance: 160.4
click at [398, 378] on div ".deletable-edge-delete-btn { width: 20px; height: 20px; border: 0px solid #ffff…" at bounding box center [439, 241] width 332 height 356
click at [480, 255] on icon at bounding box center [480, 252] width 7 height 7
click at [440, 350] on div ".deletable-edge-delete-btn { width: 20px; height: 20px; border: 0px solid #ffff…" at bounding box center [439, 241] width 332 height 356
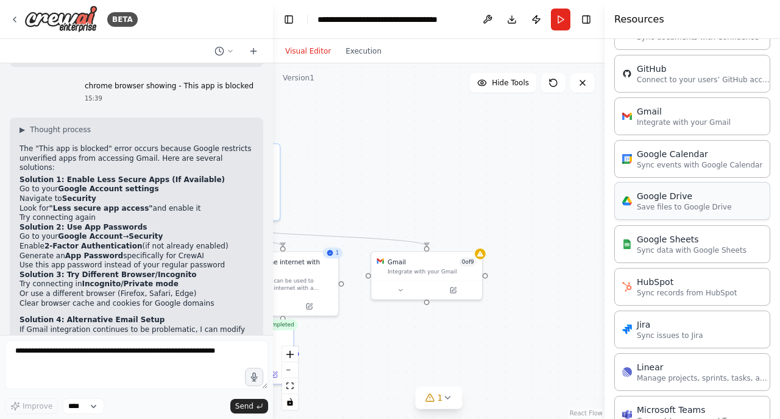
scroll to position [472, 0]
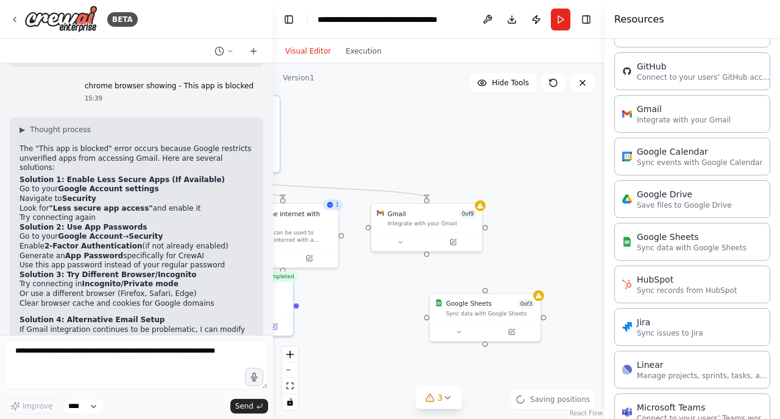
drag, startPoint x: 534, startPoint y: 317, endPoint x: 534, endPoint y: 269, distance: 48.1
click at [534, 269] on div ".deletable-edge-delete-btn { width: 20px; height: 20px; border: 0px solid #ffff…" at bounding box center [439, 241] width 332 height 356
click at [541, 296] on icon at bounding box center [539, 293] width 6 height 5
click at [539, 297] on icon at bounding box center [538, 294] width 7 height 7
click at [511, 331] on icon at bounding box center [512, 329] width 4 height 4
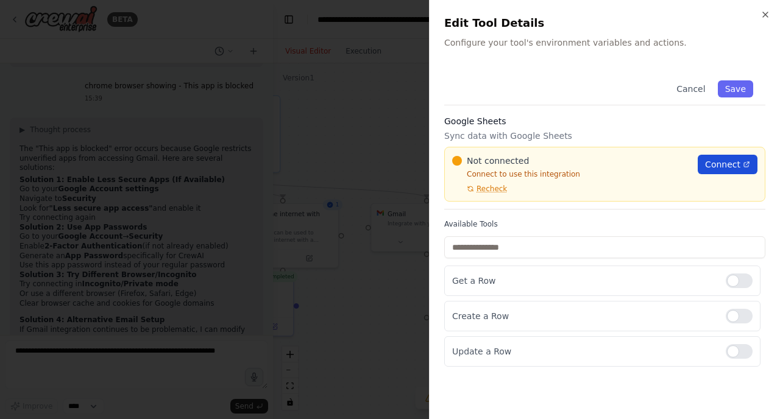
click at [720, 166] on span "Connect" at bounding box center [722, 164] width 35 height 12
click at [689, 93] on button "Cancel" at bounding box center [690, 88] width 43 height 17
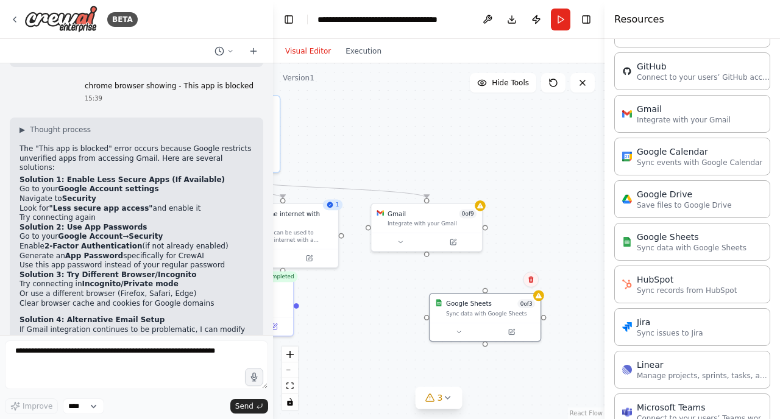
click at [534, 281] on icon at bounding box center [530, 279] width 7 height 7
click at [502, 283] on button "Confirm" at bounding box center [496, 279] width 43 height 15
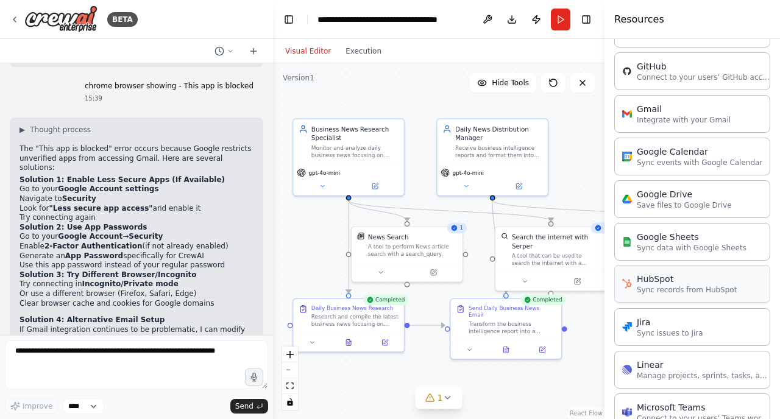
drag, startPoint x: 431, startPoint y: 277, endPoint x: 699, endPoint y: 300, distance: 269.1
click at [699, 300] on div "BETA Make an Agent - Tyrion which will focus specifically on business news: mer…" at bounding box center [390, 209] width 780 height 419
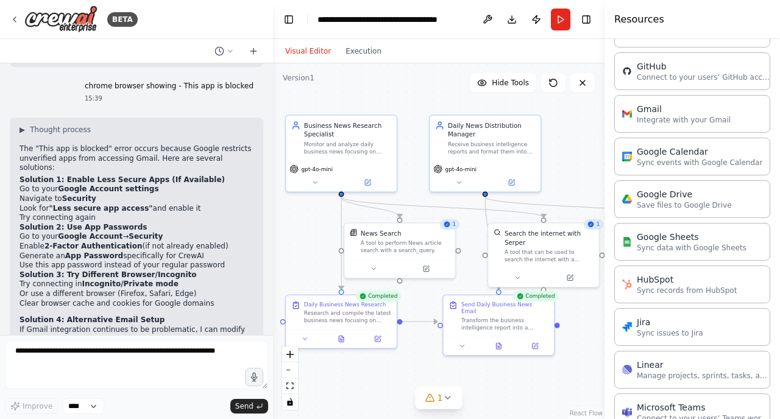
drag, startPoint x: 578, startPoint y: 168, endPoint x: 571, endPoint y: 163, distance: 8.5
click at [571, 163] on div ".deletable-edge-delete-btn { width: 20px; height: 20px; border: 0px solid #ffff…" at bounding box center [439, 241] width 332 height 356
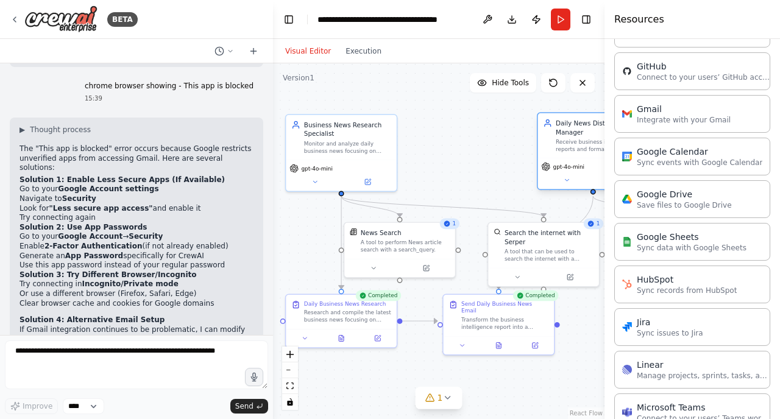
drag, startPoint x: 472, startPoint y: 142, endPoint x: 578, endPoint y: 141, distance: 106.6
click at [578, 141] on div "Receive business intelligence reports and format them into professional daily e…" at bounding box center [599, 145] width 87 height 15
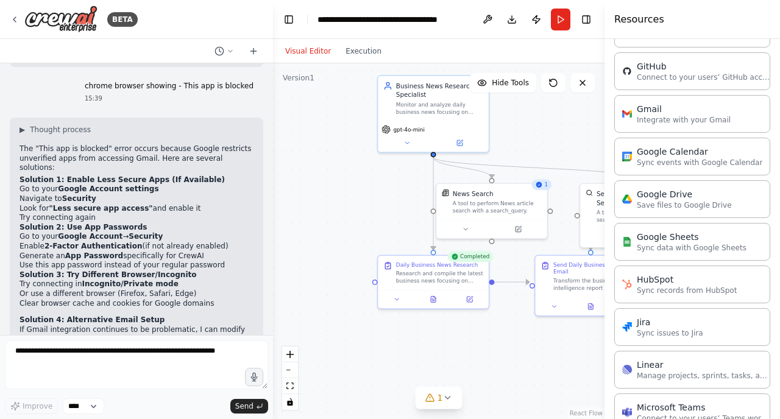
drag, startPoint x: 521, startPoint y: 380, endPoint x: 613, endPoint y: 341, distance: 99.9
click at [613, 341] on div "BETA Make an Agent - Tyrion which will focus specifically on business news: mer…" at bounding box center [390, 209] width 780 height 419
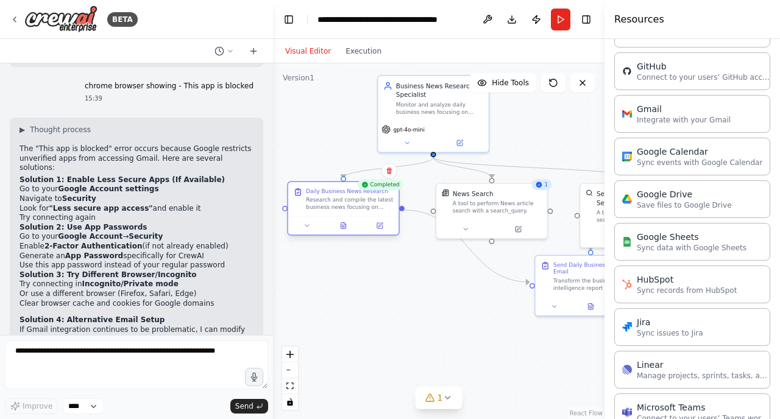
drag, startPoint x: 417, startPoint y: 272, endPoint x: 325, endPoint y: 204, distance: 115.4
click at [325, 204] on div "Research and compile the latest business news focusing on mergers, acquisitions…" at bounding box center [349, 204] width 87 height 15
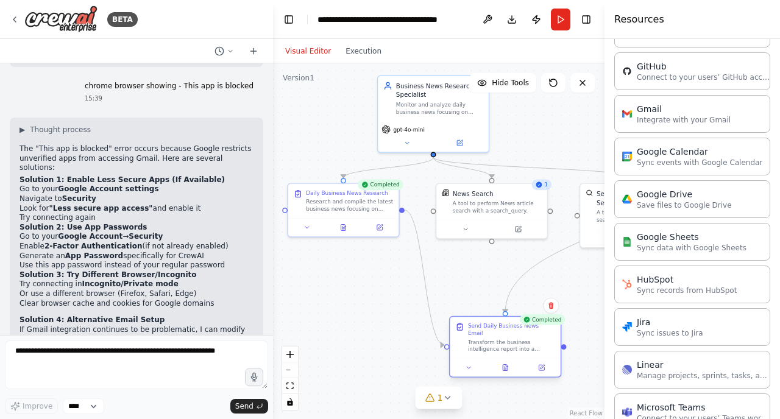
drag, startPoint x: 547, startPoint y: 277, endPoint x: 463, endPoint y: 337, distance: 103.0
click at [463, 337] on div "Send Daily Business News Email Transform the business intelligence report into …" at bounding box center [505, 337] width 100 height 30
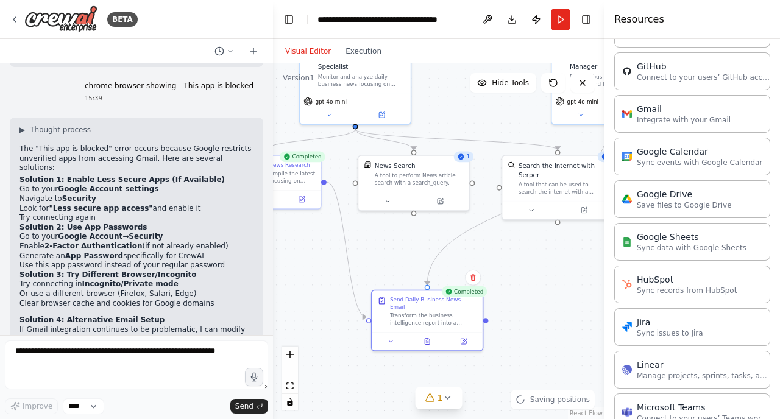
drag, startPoint x: 593, startPoint y: 295, endPoint x: 515, endPoint y: 267, distance: 82.9
click at [515, 267] on div ".deletable-edge-delete-btn { width: 20px; height: 20px; border: 0px solid #ffff…" at bounding box center [439, 241] width 332 height 356
drag, startPoint x: 426, startPoint y: 282, endPoint x: 485, endPoint y: 320, distance: 70.5
click at [486, 320] on div ".deletable-edge-delete-btn { width: 20px; height: 20px; border: 0px solid #ffff…" at bounding box center [439, 241] width 332 height 356
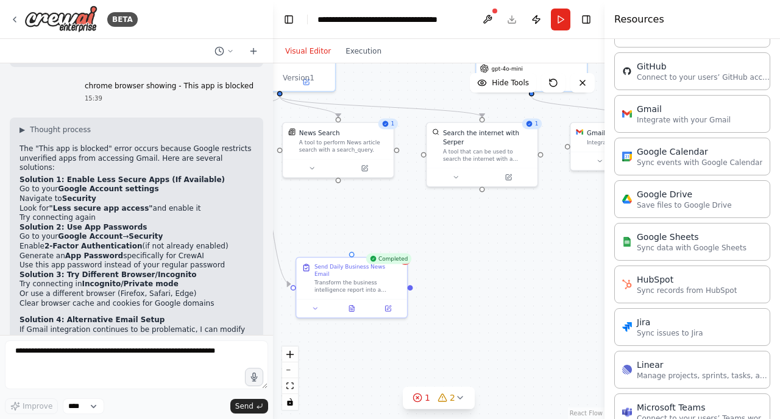
drag, startPoint x: 523, startPoint y: 331, endPoint x: 448, endPoint y: 298, distance: 82.4
click at [448, 298] on div ".deletable-edge-delete-btn { width: 20px; height: 20px; border: 0px solid #ffff…" at bounding box center [439, 241] width 332 height 356
drag, startPoint x: 483, startPoint y: 187, endPoint x: 410, endPoint y: 285, distance: 122.0
click at [410, 285] on div ".deletable-edge-delete-btn { width: 20px; height: 20px; border: 0px solid #ffff…" at bounding box center [439, 241] width 332 height 356
drag, startPoint x: 482, startPoint y: 187, endPoint x: 350, endPoint y: 251, distance: 146.4
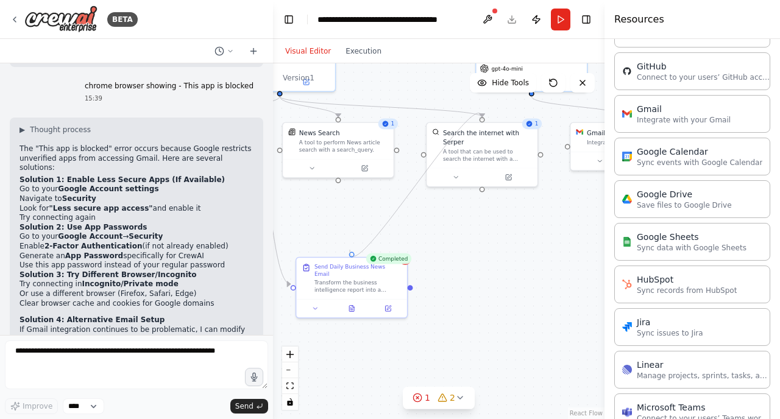
click at [350, 251] on div ".deletable-edge-delete-btn { width: 20px; height: 20px; border: 0px solid #ffff…" at bounding box center [439, 241] width 332 height 356
click at [387, 194] on div ".deletable-edge-delete-btn { width: 20px; height: 20px; border: 0px solid #ffff…" at bounding box center [439, 241] width 332 height 356
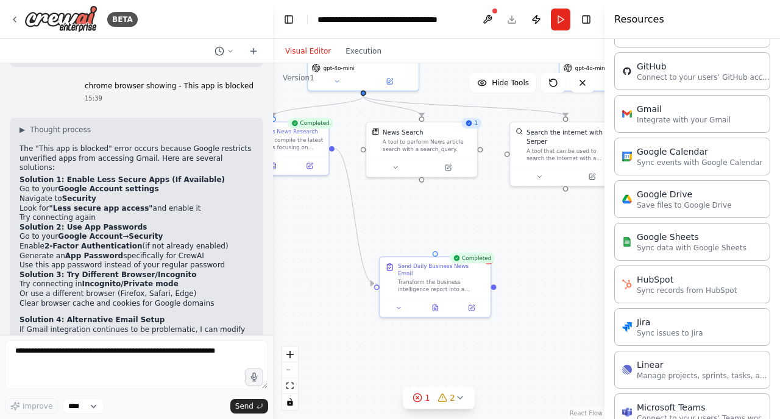
drag, startPoint x: 452, startPoint y: 299, endPoint x: 535, endPoint y: 298, distance: 83.5
click at [535, 298] on div ".deletable-edge-delete-btn { width: 20px; height: 20px; border: 0px solid #ffff…" at bounding box center [439, 241] width 332 height 356
click at [492, 283] on div at bounding box center [493, 285] width 5 height 5
drag, startPoint x: 495, startPoint y: 282, endPoint x: 563, endPoint y: 183, distance: 119.5
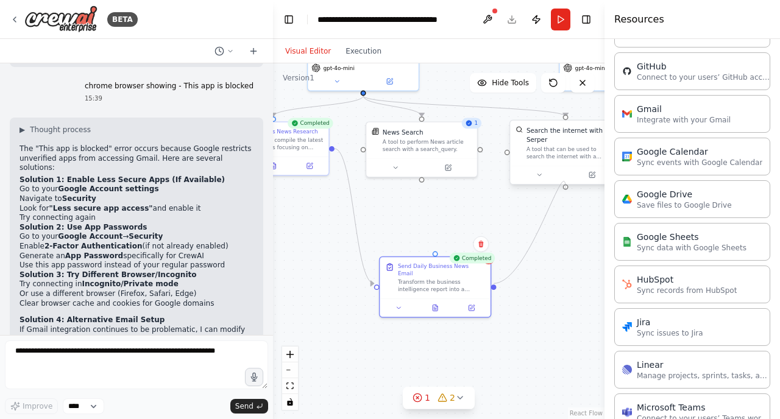
click at [506, 183] on div "Business News Research Specialist Monitor and analyze daily business news focus…" at bounding box center [384, 100] width 244 height 263
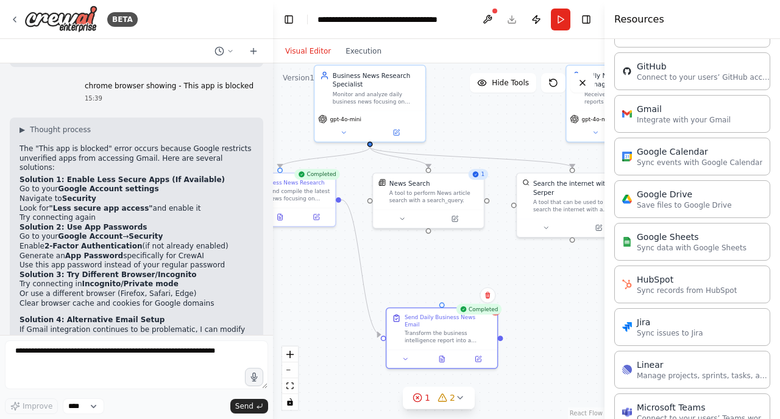
drag, startPoint x: 551, startPoint y: 224, endPoint x: 558, endPoint y: 271, distance: 47.4
click at [558, 274] on div ".deletable-edge-delete-btn { width: 20px; height: 20px; border: 0px solid #ffff…" at bounding box center [439, 241] width 332 height 356
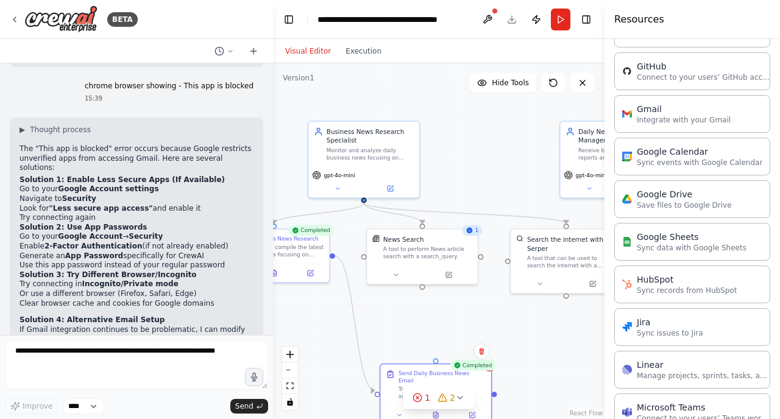
drag, startPoint x: 415, startPoint y: 247, endPoint x: 408, endPoint y: 304, distance: 57.7
click at [408, 304] on div ".deletable-edge-delete-btn { width: 20px; height: 20px; border: 0px solid #ffff…" at bounding box center [439, 241] width 332 height 356
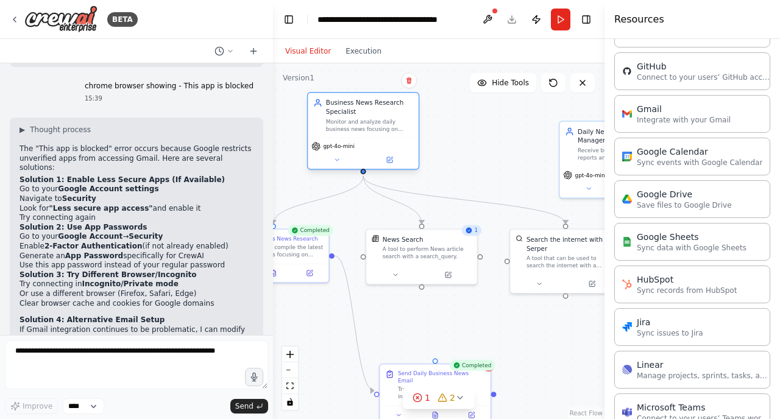
drag, startPoint x: 355, startPoint y: 133, endPoint x: 355, endPoint y: 107, distance: 26.2
click at [355, 107] on div "Business News Research Specialist" at bounding box center [369, 107] width 87 height 18
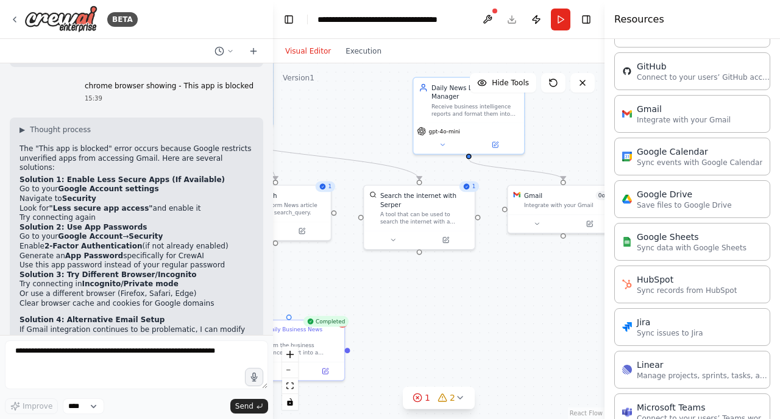
drag, startPoint x: 426, startPoint y: 327, endPoint x: 280, endPoint y: 282, distance: 152.9
click at [280, 282] on div ".deletable-edge-delete-btn { width: 20px; height: 20px; border: 0px solid #ffff…" at bounding box center [439, 241] width 332 height 356
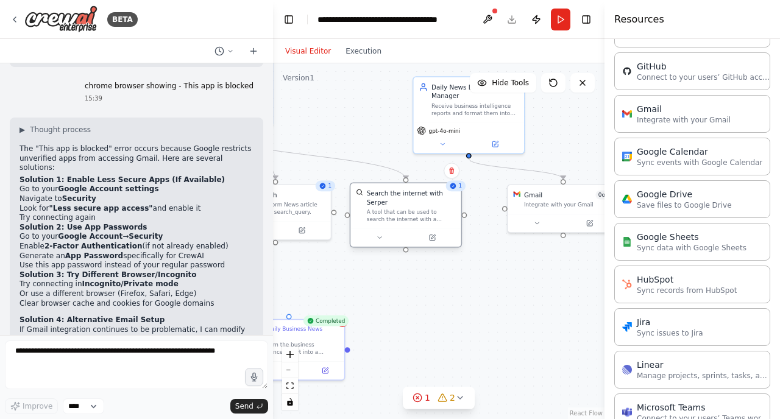
drag, startPoint x: 399, startPoint y: 206, endPoint x: 385, endPoint y: 205, distance: 14.1
click at [385, 205] on div "Search the internet with Serper" at bounding box center [411, 198] width 89 height 18
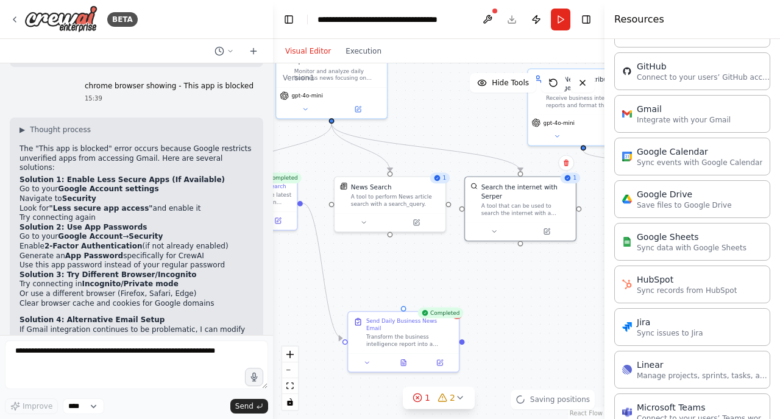
drag, startPoint x: 382, startPoint y: 300, endPoint x: 497, endPoint y: 292, distance: 114.8
click at [497, 292] on div ".deletable-edge-delete-btn { width: 20px; height: 20px; border: 0px solid #ffff…" at bounding box center [439, 241] width 332 height 356
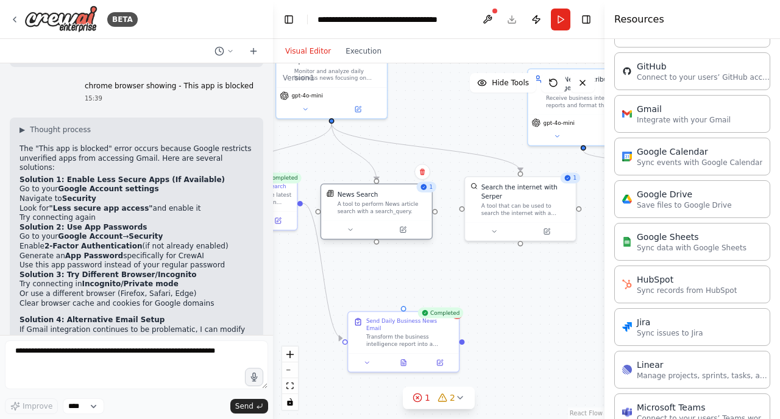
drag, startPoint x: 385, startPoint y: 194, endPoint x: 375, endPoint y: 200, distance: 11.0
click at [375, 200] on div "A tool to perform News article search with a search_query." at bounding box center [382, 207] width 89 height 15
click at [481, 190] on div "Search the internet with Serper" at bounding box center [525, 190] width 89 height 18
drag, startPoint x: 462, startPoint y: 205, endPoint x: 452, endPoint y: 266, distance: 61.8
click at [452, 266] on div ".deletable-edge-delete-btn { width: 20px; height: 20px; border: 0px solid #ffff…" at bounding box center [439, 241] width 332 height 356
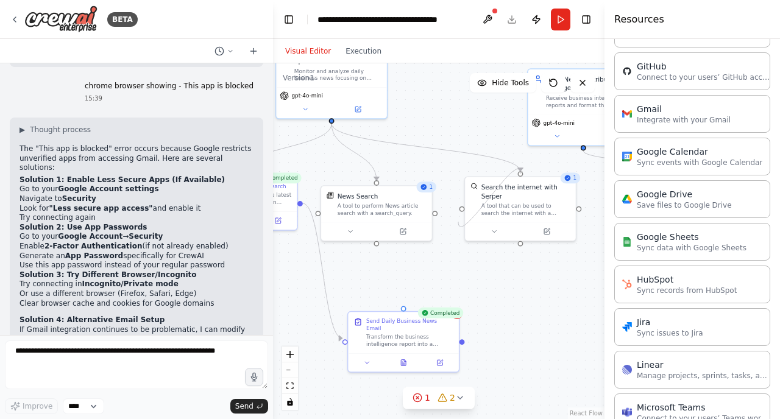
drag, startPoint x: 461, startPoint y: 208, endPoint x: 458, endPoint y: 222, distance: 13.6
click at [458, 222] on div ".deletable-edge-delete-btn { width: 20px; height: 20px; border: 0px solid #ffff…" at bounding box center [439, 241] width 332 height 356
drag, startPoint x: 521, startPoint y: 241, endPoint x: 520, endPoint y: 290, distance: 49.4
click at [520, 290] on div ".deletable-edge-delete-btn { width: 20px; height: 20px; border: 0px solid #ffff…" at bounding box center [439, 241] width 332 height 356
click at [518, 290] on div ".deletable-edge-delete-btn { width: 20px; height: 20px; border: 0px solid #ffff…" at bounding box center [439, 241] width 332 height 356
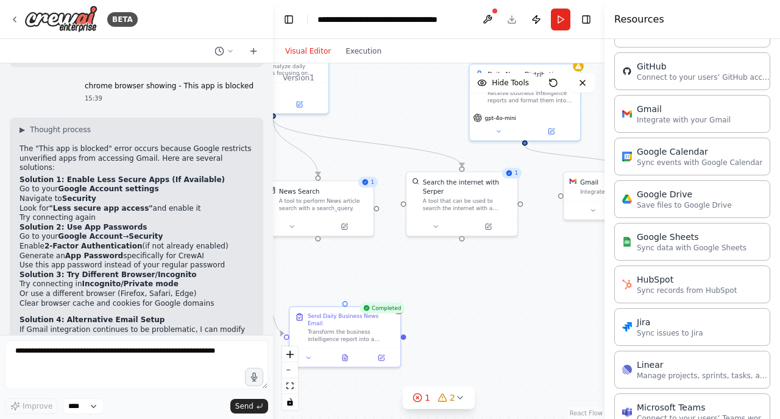
drag, startPoint x: 470, startPoint y: 287, endPoint x: 412, endPoint y: 282, distance: 58.7
click at [412, 282] on div ".deletable-edge-delete-btn { width: 20px; height: 20px; border: 0px solid #ffff…" at bounding box center [439, 241] width 332 height 356
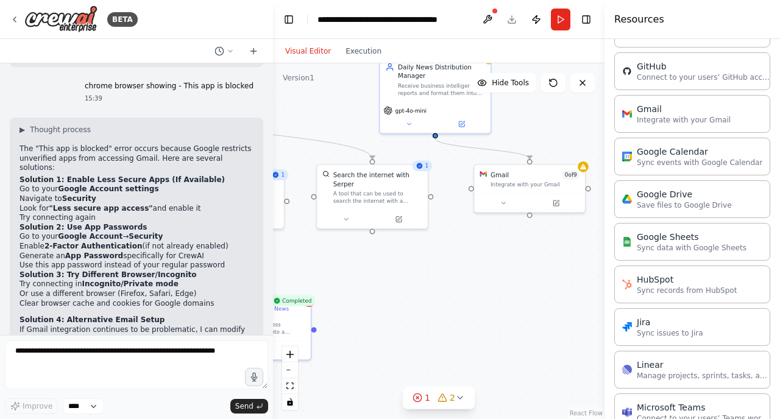
drag, startPoint x: 495, startPoint y: 330, endPoint x: 406, endPoint y: 322, distance: 89.9
click at [406, 322] on div ".deletable-edge-delete-btn { width: 20px; height: 20px; border: 0px solid #ffff…" at bounding box center [439, 241] width 332 height 356
drag, startPoint x: 313, startPoint y: 325, endPoint x: 471, endPoint y: 186, distance: 210.3
click at [327, 186] on div "Business News Research Specialist Monitor and analyze daily business news focus…" at bounding box center [204, 143] width 244 height 263
drag, startPoint x: 314, startPoint y: 325, endPoint x: 529, endPoint y: 216, distance: 240.9
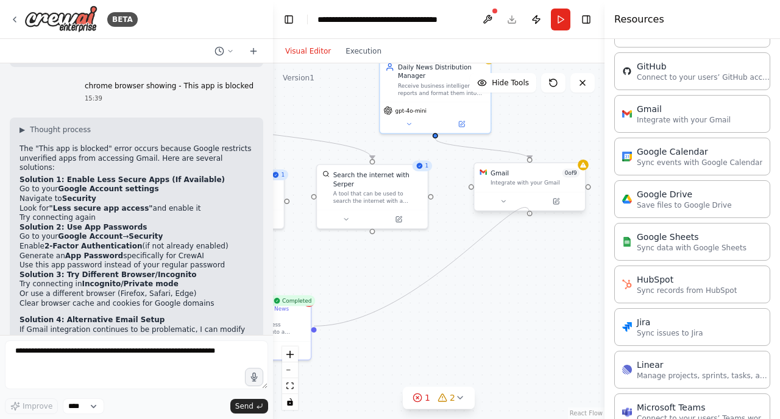
click at [529, 216] on div ".deletable-edge-delete-btn { width: 20px; height: 20px; border: 0px solid #ffff…" at bounding box center [439, 241] width 332 height 356
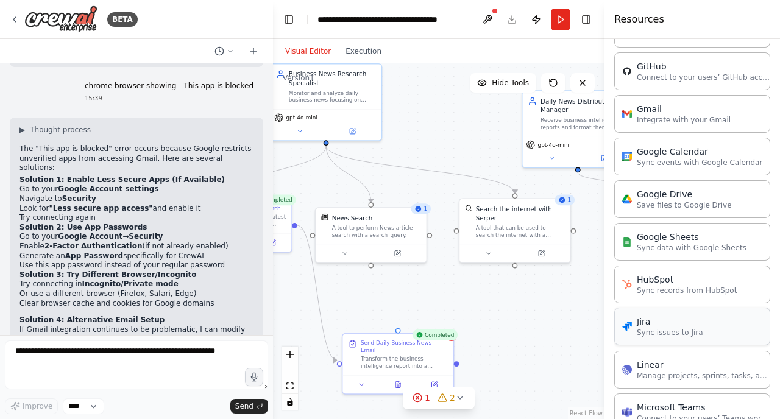
drag, startPoint x: 487, startPoint y: 276, endPoint x: 629, endPoint y: 310, distance: 145.9
click at [629, 310] on div "BETA Make an Agent - Tyrion which will focus specifically on business news: mer…" at bounding box center [390, 209] width 780 height 419
drag, startPoint x: 576, startPoint y: 168, endPoint x: 398, endPoint y: 331, distance: 241.5
click at [398, 308] on div "Business News Research Specialist Monitor and analyze daily business news focus…" at bounding box center [346, 176] width 244 height 263
click at [542, 300] on div ".deletable-edge-delete-btn { width: 20px; height: 20px; border: 0px solid #ffff…" at bounding box center [439, 241] width 332 height 356
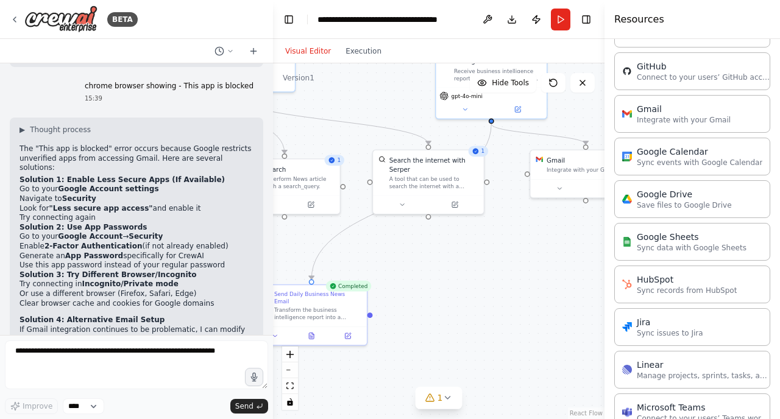
drag, startPoint x: 492, startPoint y: 356, endPoint x: 405, endPoint y: 308, distance: 99.3
click at [405, 308] on div ".deletable-edge-delete-btn { width: 20px; height: 20px; border: 0px solid #ffff…" at bounding box center [439, 241] width 332 height 356
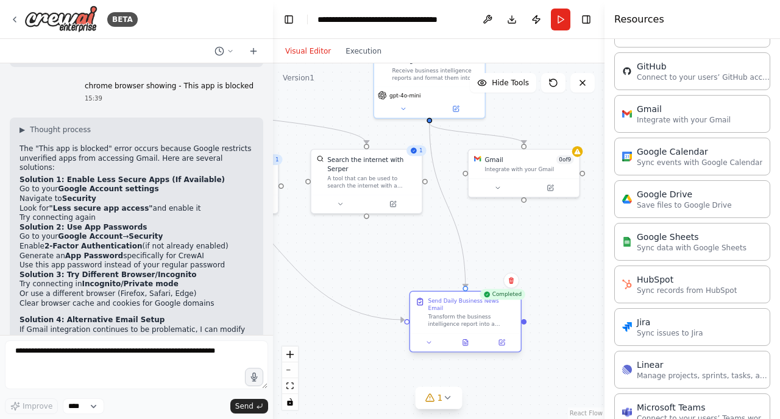
drag, startPoint x: 299, startPoint y: 303, endPoint x: 456, endPoint y: 310, distance: 157.4
click at [456, 313] on div "Transform the business intelligence report into a professional email newsletter…" at bounding box center [471, 320] width 87 height 15
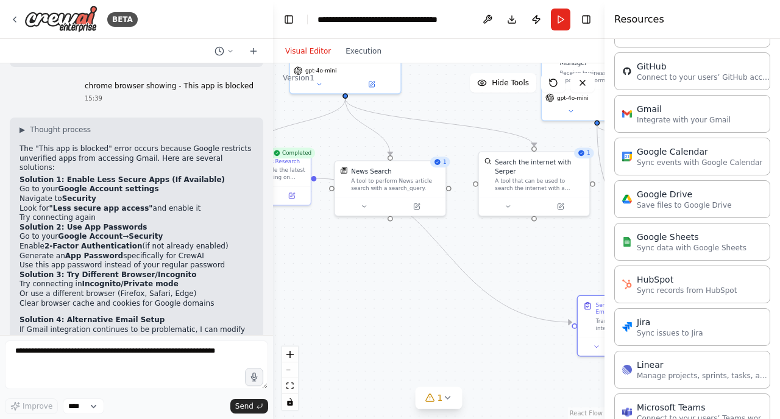
drag, startPoint x: 355, startPoint y: 353, endPoint x: 523, endPoint y: 355, distance: 167.6
click at [523, 355] on div ".deletable-edge-delete-btn { width: 20px; height: 20px; border: 0px solid #ffff…" at bounding box center [439, 241] width 332 height 356
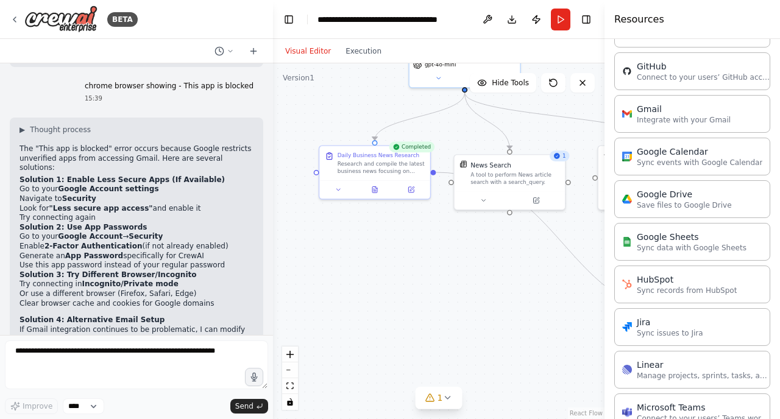
drag, startPoint x: 391, startPoint y: 316, endPoint x: 504, endPoint y: 308, distance: 113.6
click at [508, 310] on div ".deletable-edge-delete-btn { width: 20px; height: 20px; border: 0px solid #ffff…" at bounding box center [439, 241] width 332 height 356
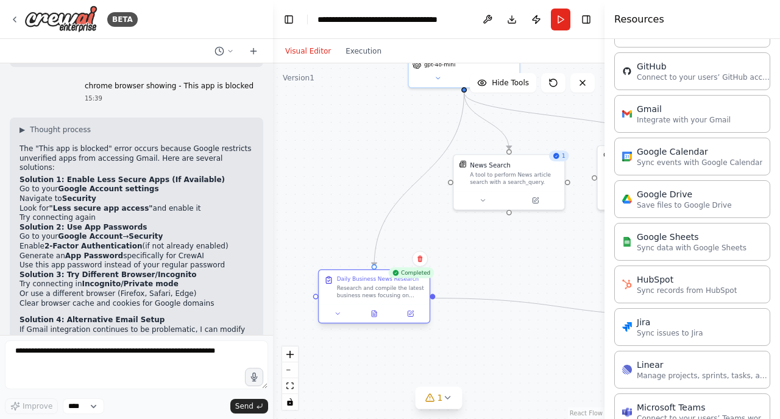
drag, startPoint x: 383, startPoint y: 157, endPoint x: 388, endPoint y: 280, distance: 123.2
click at [388, 280] on div "Daily Business News Research Research and compile the latest business news focu…" at bounding box center [380, 286] width 87 height 23
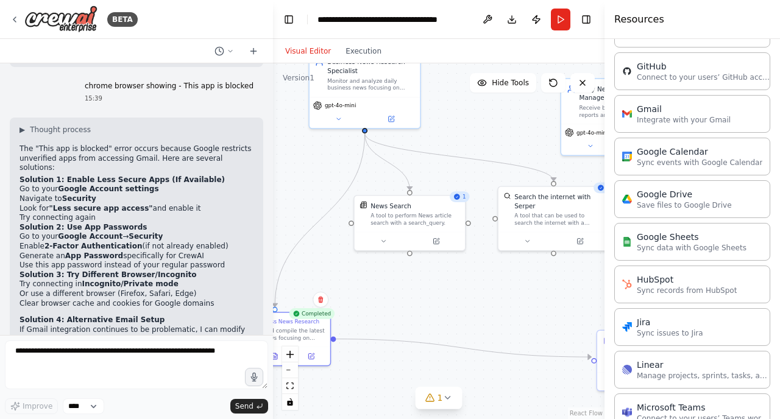
drag, startPoint x: 503, startPoint y: 371, endPoint x: 403, endPoint y: 411, distance: 107.4
click at [403, 411] on div ".deletable-edge-delete-btn { width: 20px; height: 20px; border: 0px solid #ffff…" at bounding box center [439, 241] width 332 height 356
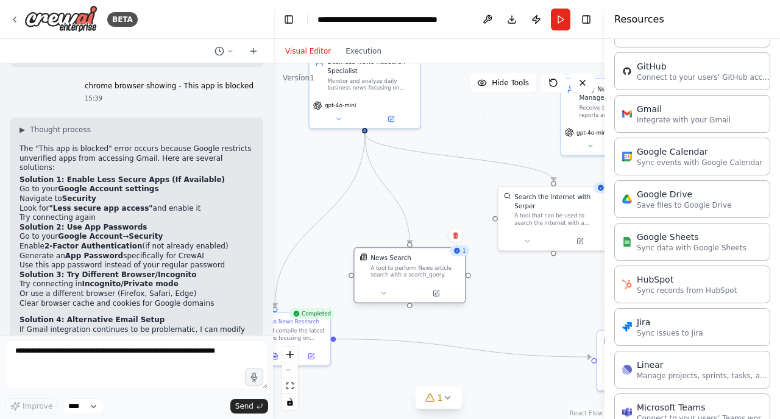
drag, startPoint x: 406, startPoint y: 203, endPoint x: 406, endPoint y: 255, distance: 51.8
click at [406, 255] on div "News Search" at bounding box center [391, 258] width 41 height 9
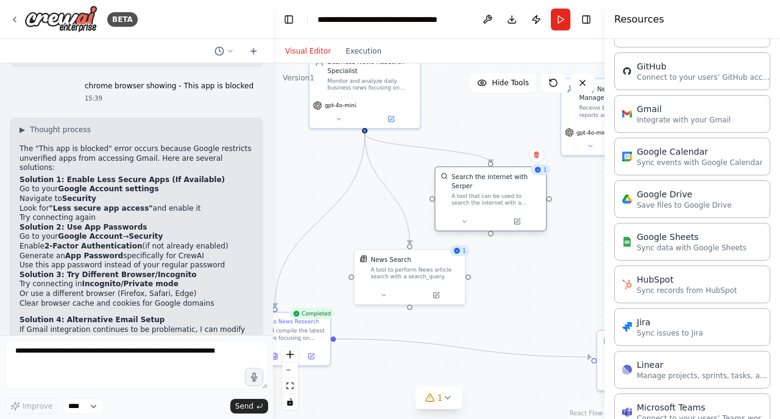
drag, startPoint x: 557, startPoint y: 193, endPoint x: 498, endPoint y: 179, distance: 60.7
click at [498, 179] on div "Search the internet with Serper" at bounding box center [496, 181] width 89 height 18
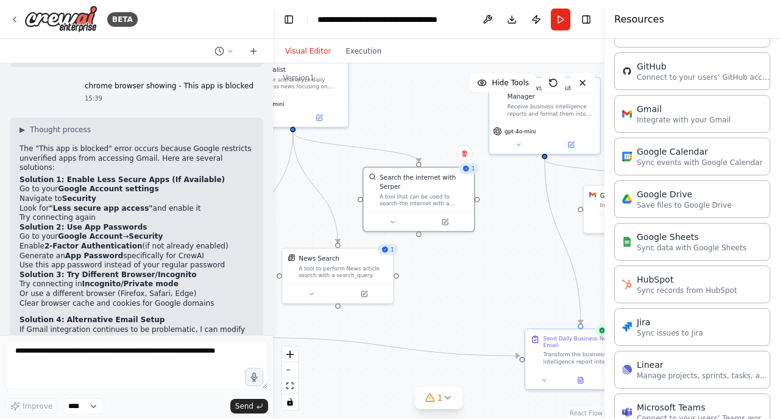
drag, startPoint x: 548, startPoint y: 293, endPoint x: 477, endPoint y: 292, distance: 71.9
click at [477, 292] on div ".deletable-edge-delete-btn { width: 20px; height: 20px; border: 0px solid #ffff…" at bounding box center [439, 241] width 332 height 356
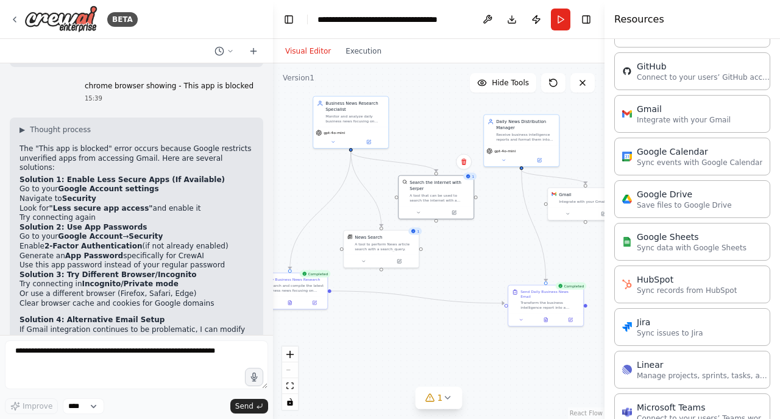
drag, startPoint x: 477, startPoint y: 296, endPoint x: 475, endPoint y: 263, distance: 32.9
click at [475, 263] on div ".deletable-edge-delete-btn { width: 20px; height: 20px; border: 0px solid #ffff…" at bounding box center [439, 241] width 332 height 356
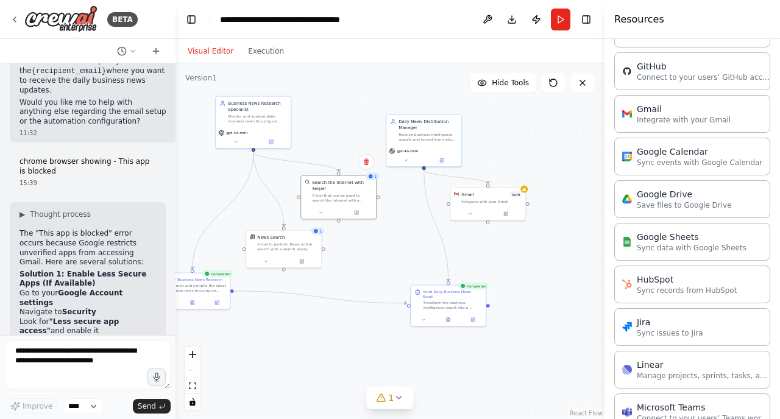
scroll to position [2220, 0]
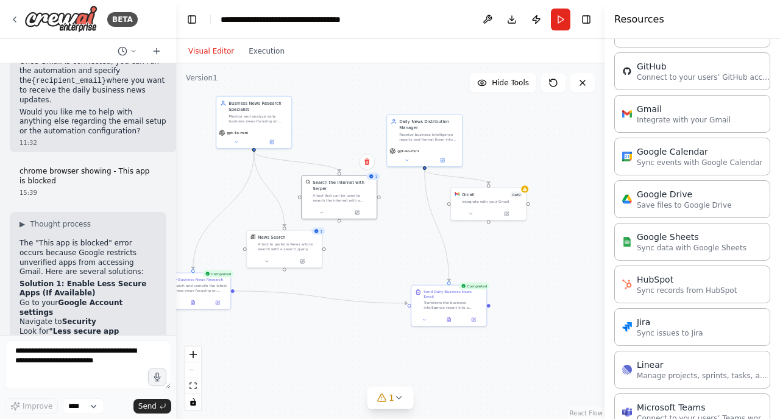
drag, startPoint x: 272, startPoint y: 332, endPoint x: 176, endPoint y: 322, distance: 97.4
click at [176, 322] on div at bounding box center [173, 209] width 5 height 419
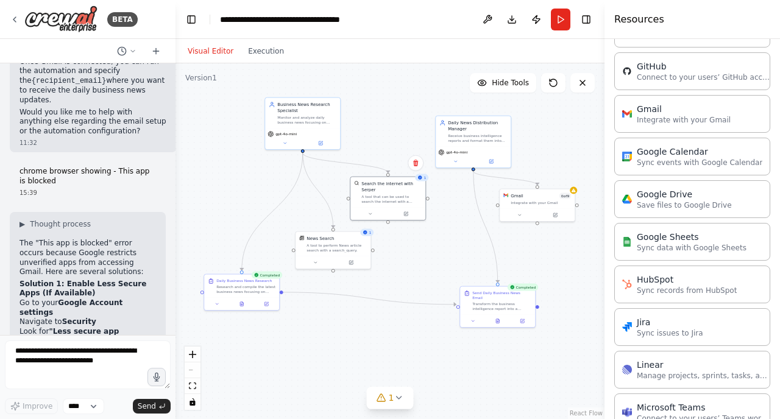
drag, startPoint x: 313, startPoint y: 327, endPoint x: 362, endPoint y: 328, distance: 49.4
click at [362, 328] on div ".deletable-edge-delete-btn { width: 20px; height: 20px; border: 0px solid #ffff…" at bounding box center [390, 241] width 429 height 356
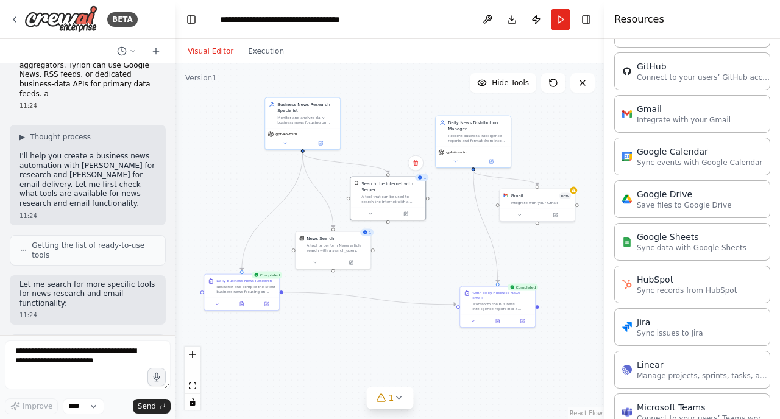
scroll to position [0, 0]
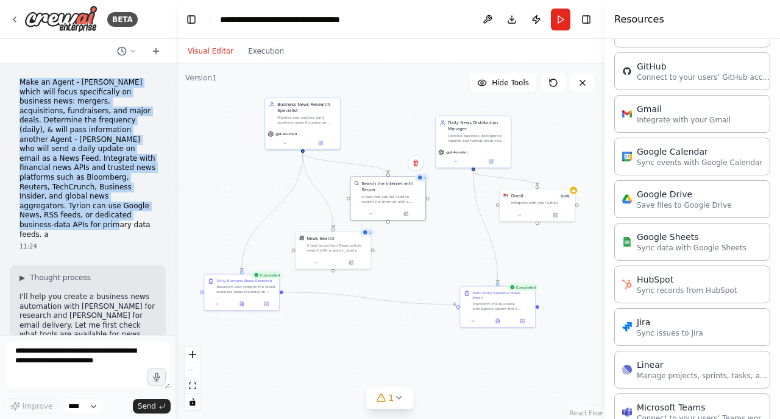
drag, startPoint x: 87, startPoint y: 208, endPoint x: 21, endPoint y: 75, distance: 148.5
click at [21, 75] on div "Make an Agent - Tyrion which will focus specifically on business news: mergers,…" at bounding box center [88, 164] width 156 height 183
copy p "Make an Agent - Tyrion which will focus specifically on business news: mergers,…"
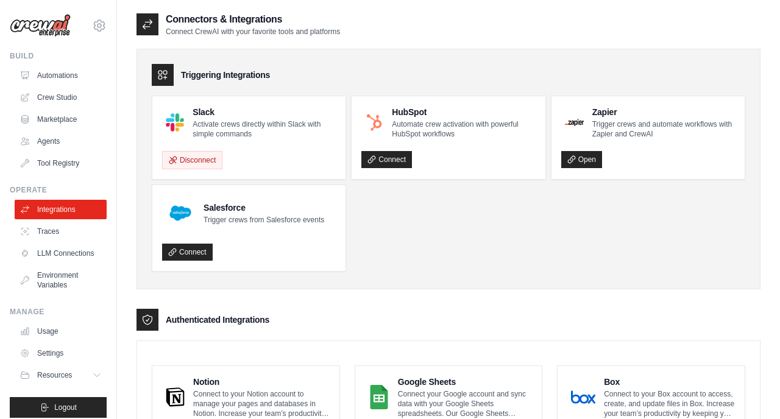
click at [233, 122] on p "Activate crews directly within Slack with simple commands" at bounding box center [264, 129] width 143 height 20
click at [216, 101] on div "Slack Activate crews directly within Slack with simple commands Disconnect" at bounding box center [248, 137] width 193 height 83
click at [208, 168] on button "Disconnect" at bounding box center [192, 160] width 60 height 18
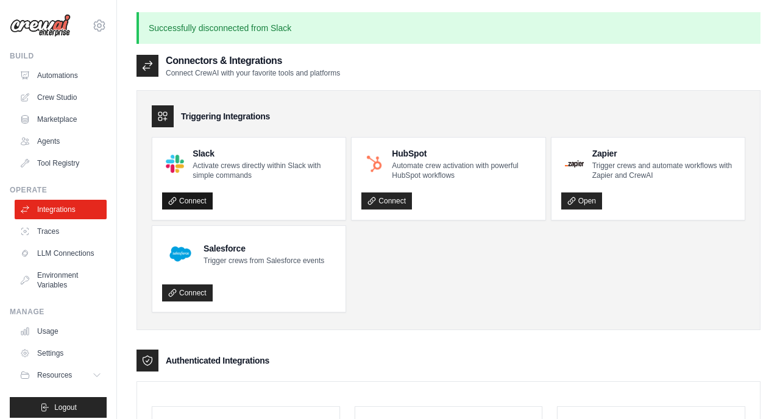
click at [203, 206] on link "Connect" at bounding box center [187, 201] width 51 height 17
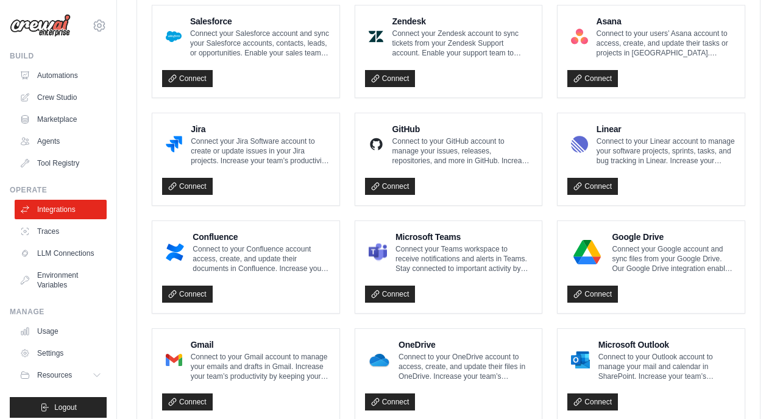
scroll to position [725, 0]
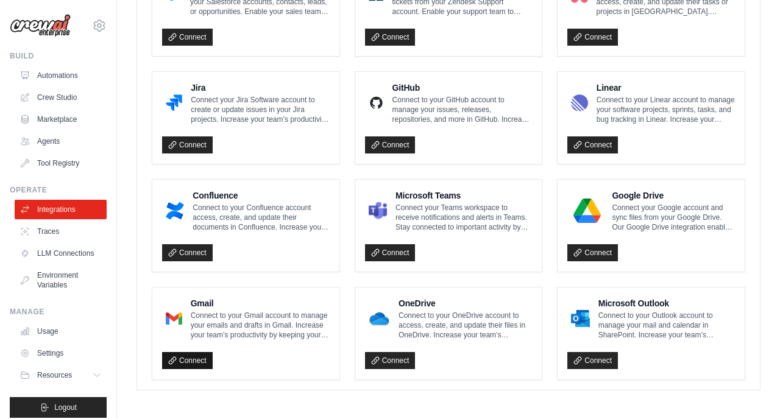
click at [202, 361] on link "Connect" at bounding box center [187, 360] width 51 height 17
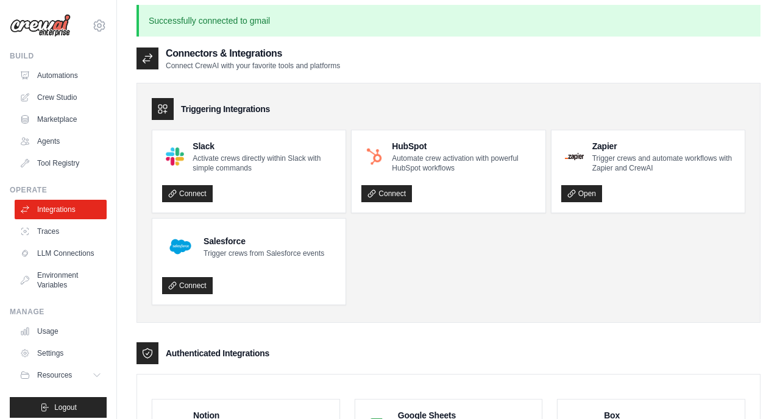
scroll to position [235, 0]
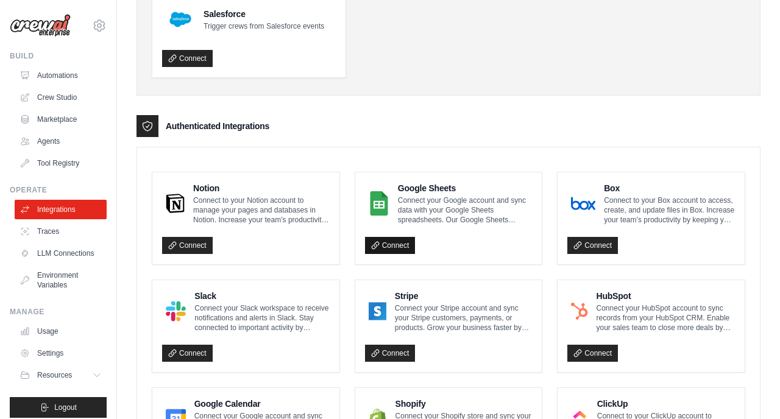
click at [402, 242] on link "Connect" at bounding box center [390, 245] width 51 height 17
